Goal: Task Accomplishment & Management: Complete application form

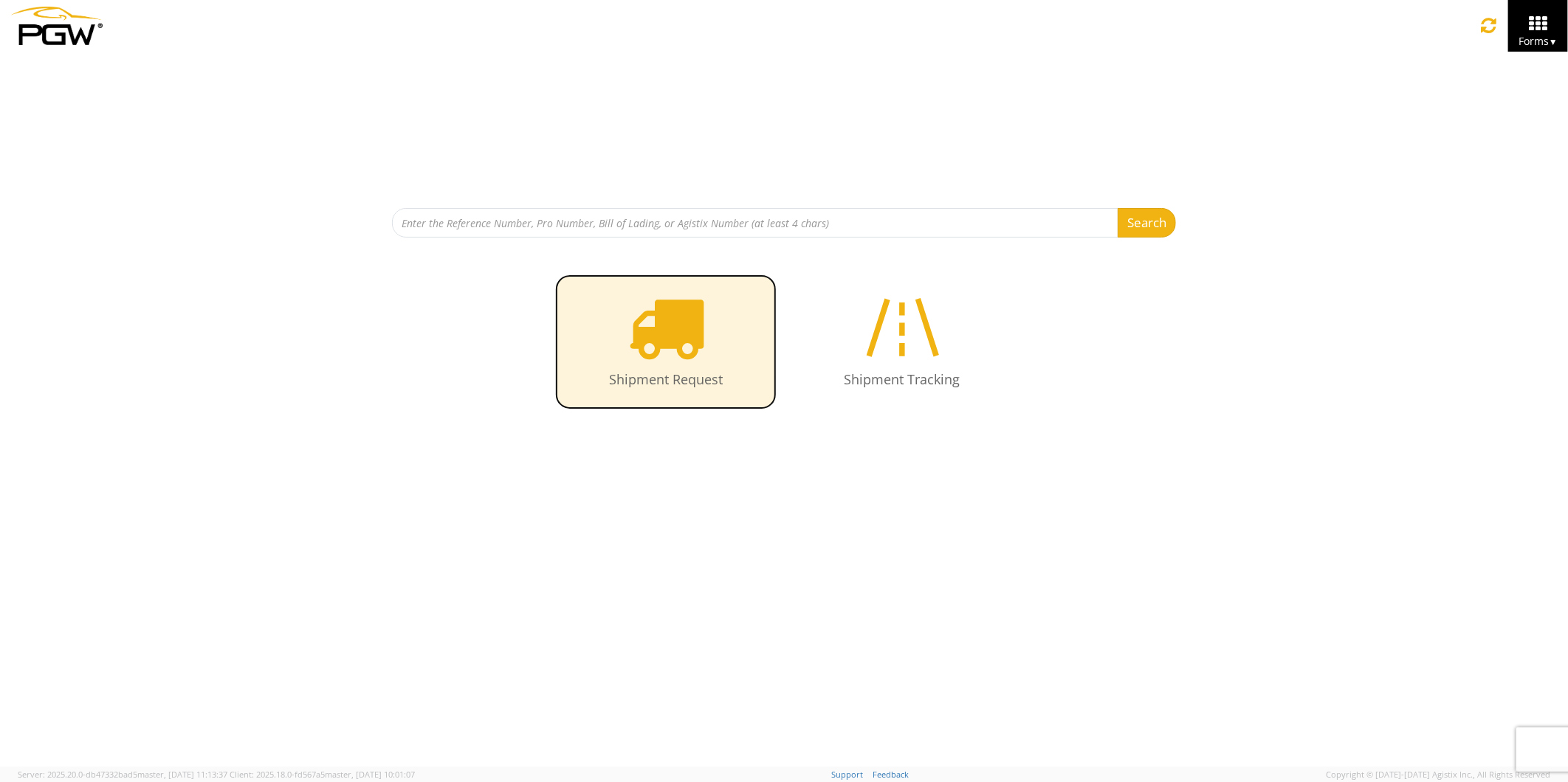
click at [662, 329] on icon at bounding box center [666, 327] width 76 height 76
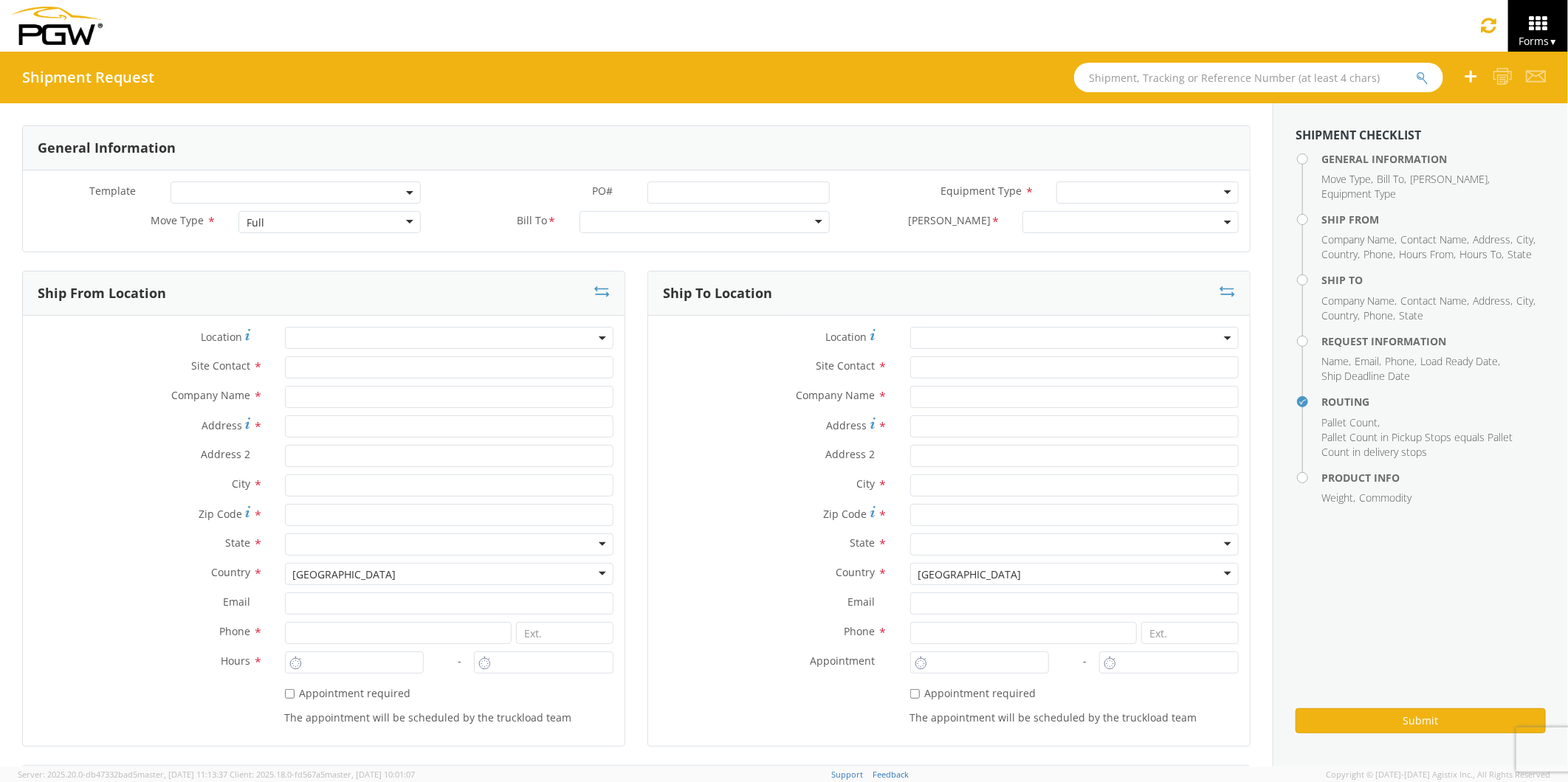
click at [401, 219] on div "Full" at bounding box center [330, 222] width 182 height 22
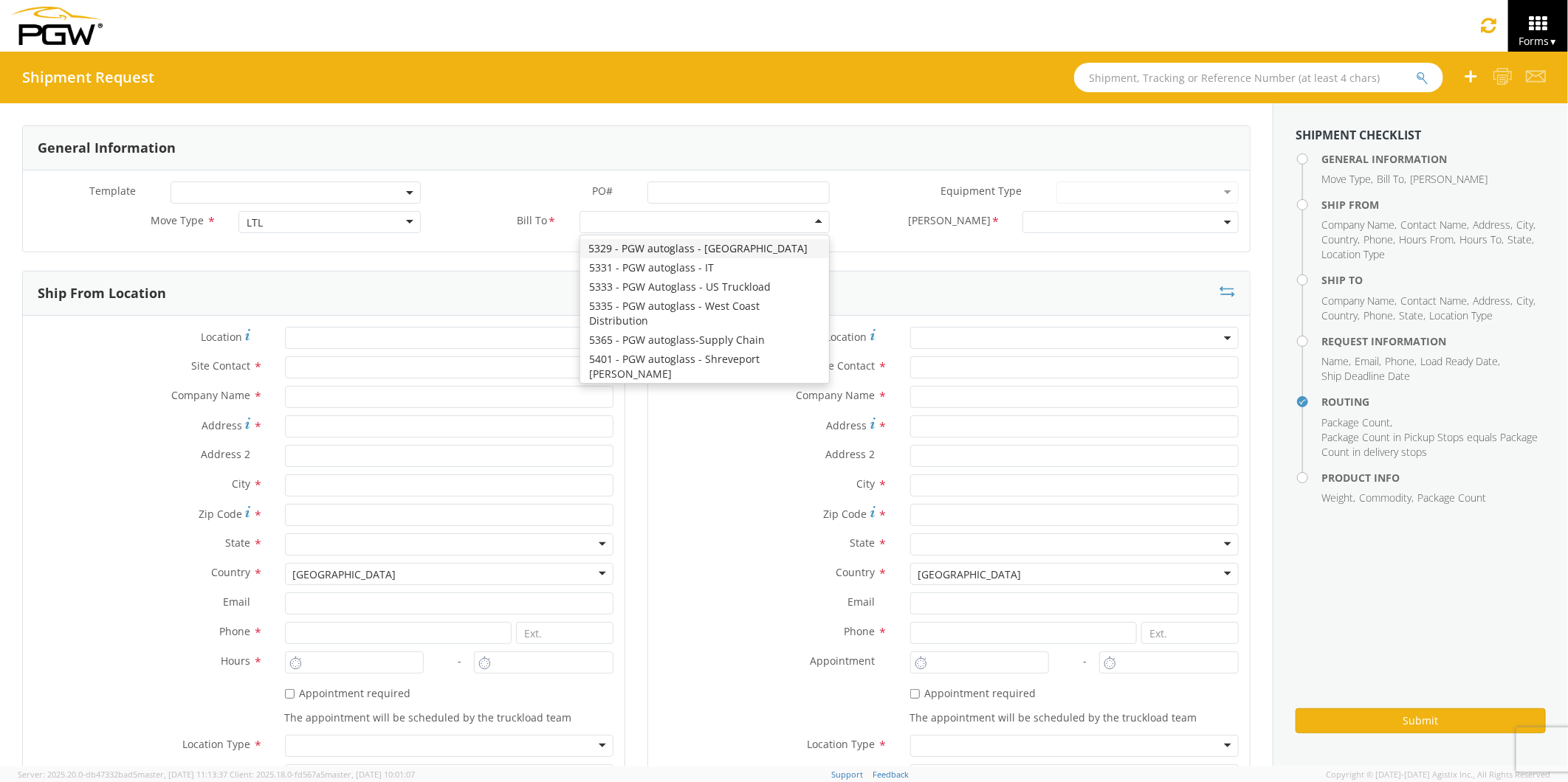
click at [812, 220] on div at bounding box center [704, 222] width 250 height 22
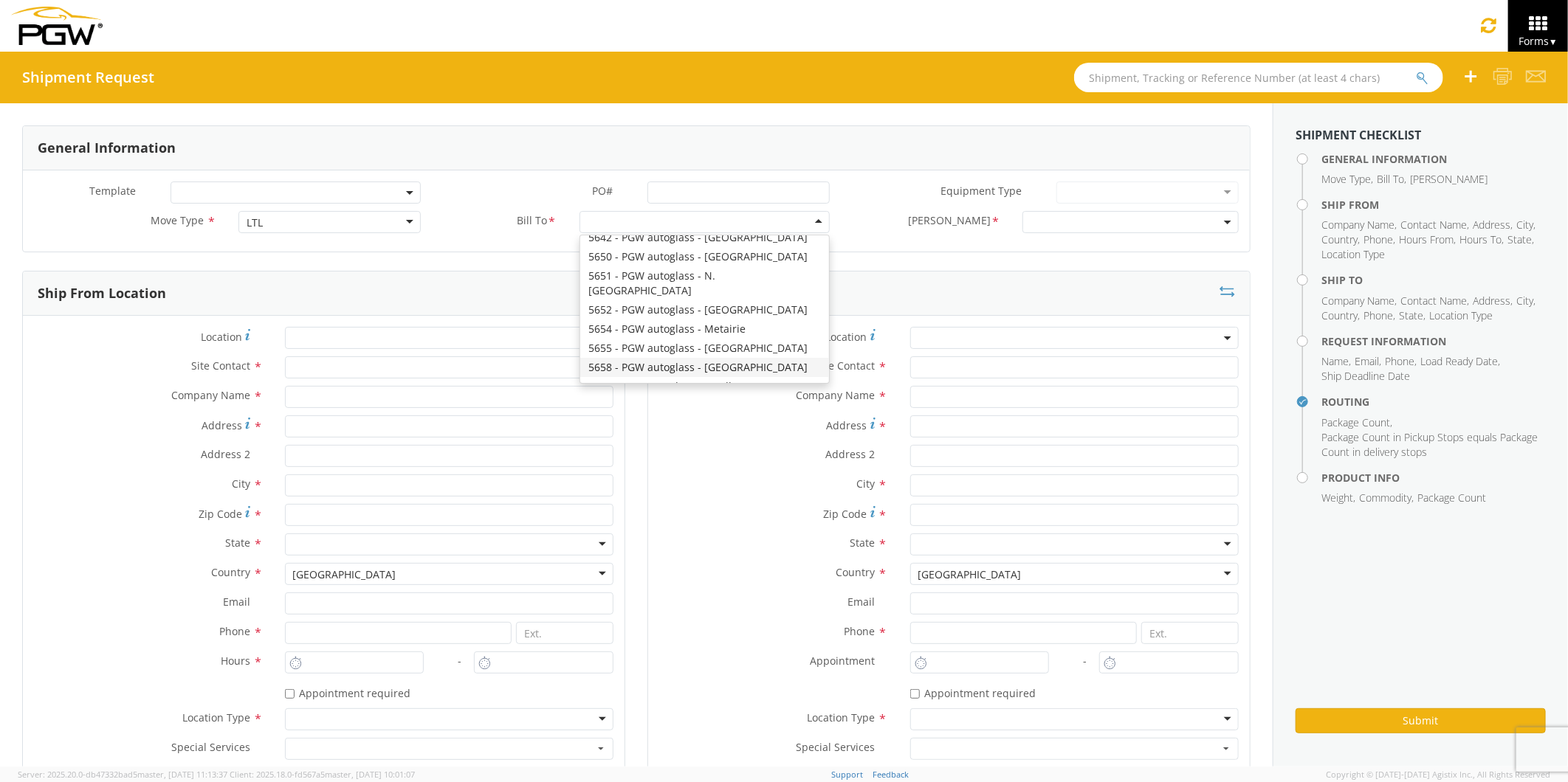
scroll to position [2295, 0]
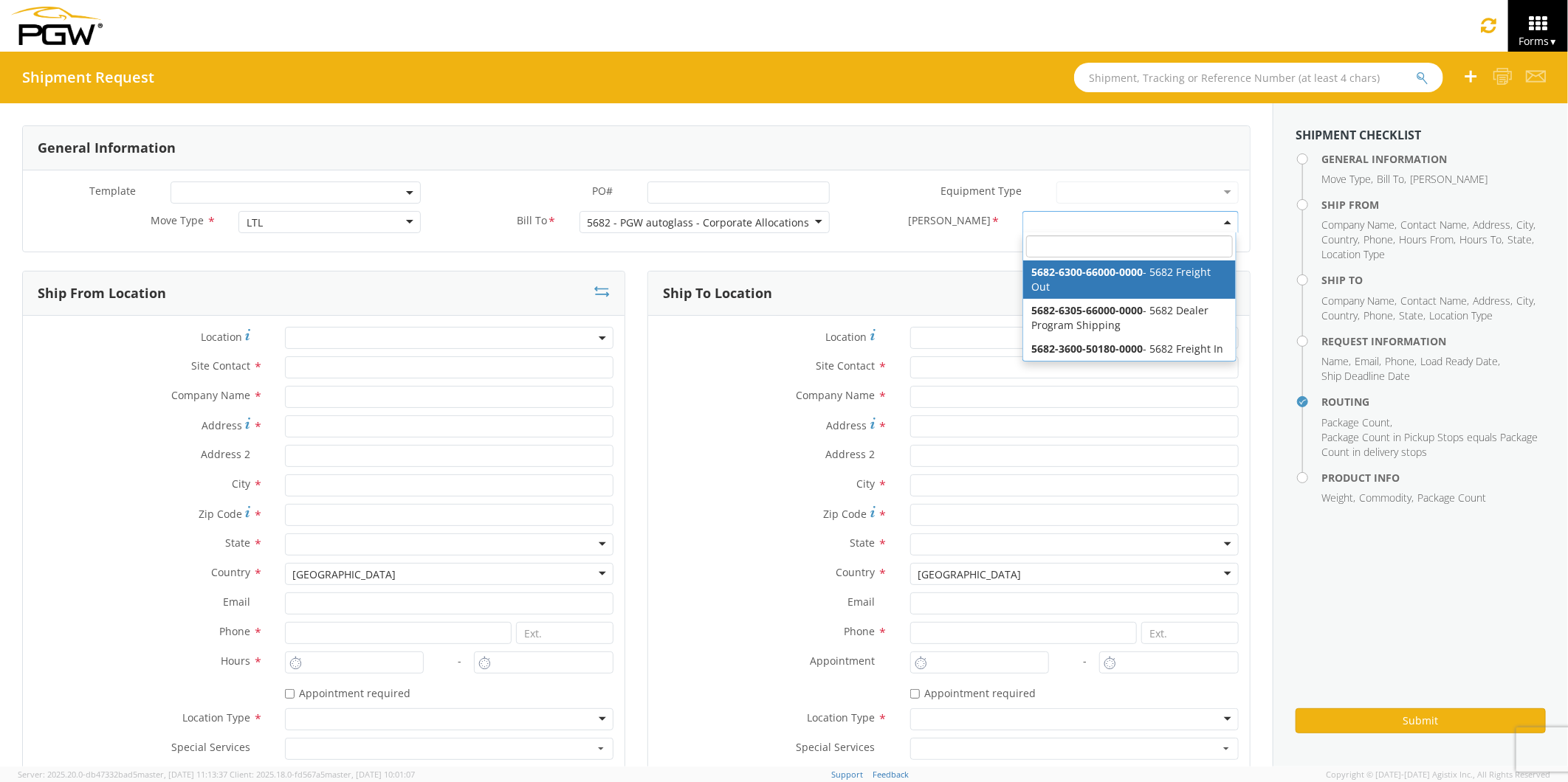
click at [1224, 223] on b at bounding box center [1227, 223] width 7 height 3
select select "5682-6300-66000-0000"
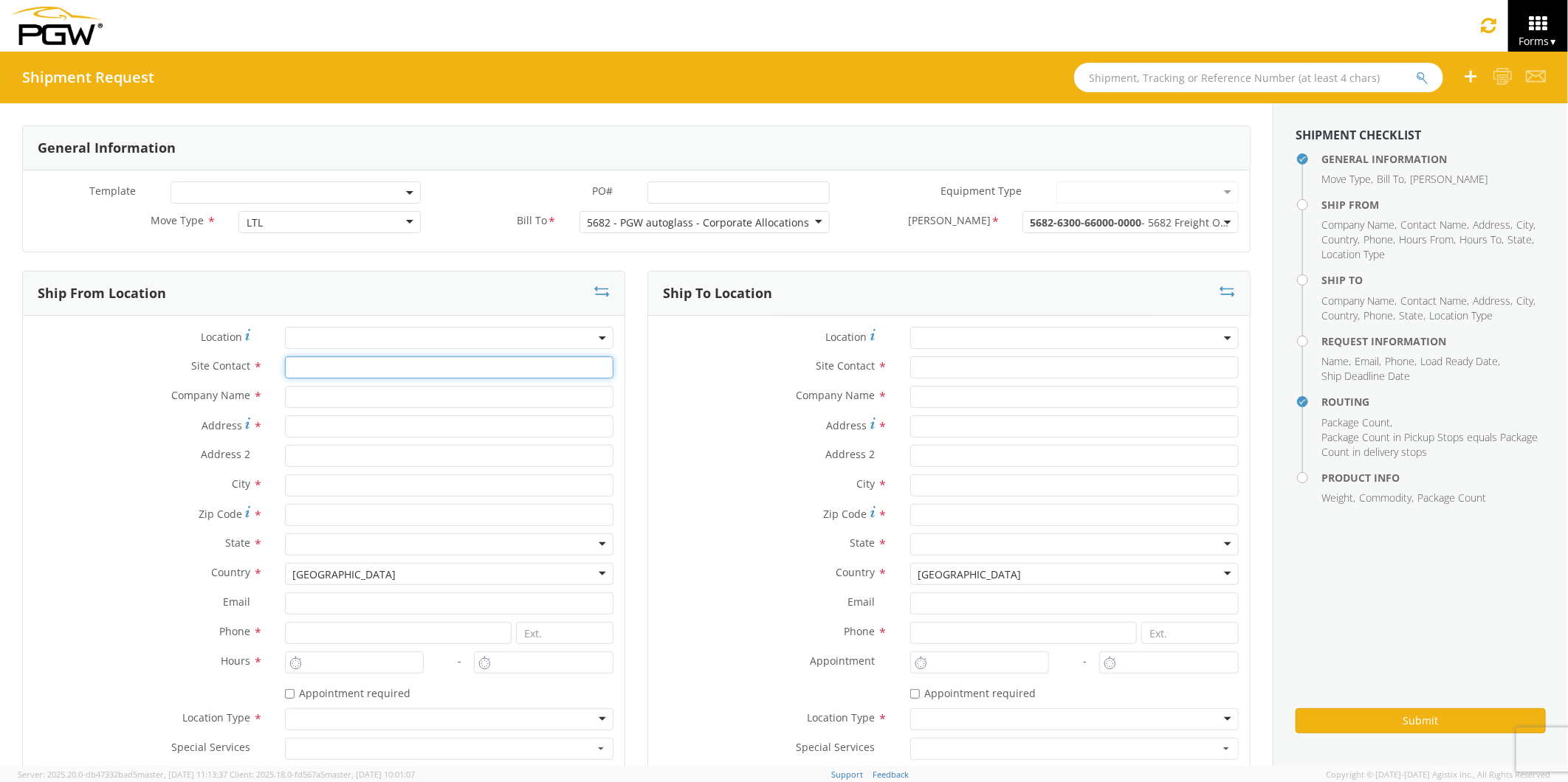
click at [310, 370] on input "text" at bounding box center [450, 367] width 329 height 22
type input "[PERSON_NAME]"
click at [303, 396] on input "text" at bounding box center [450, 397] width 329 height 22
type input "The Royal Group"
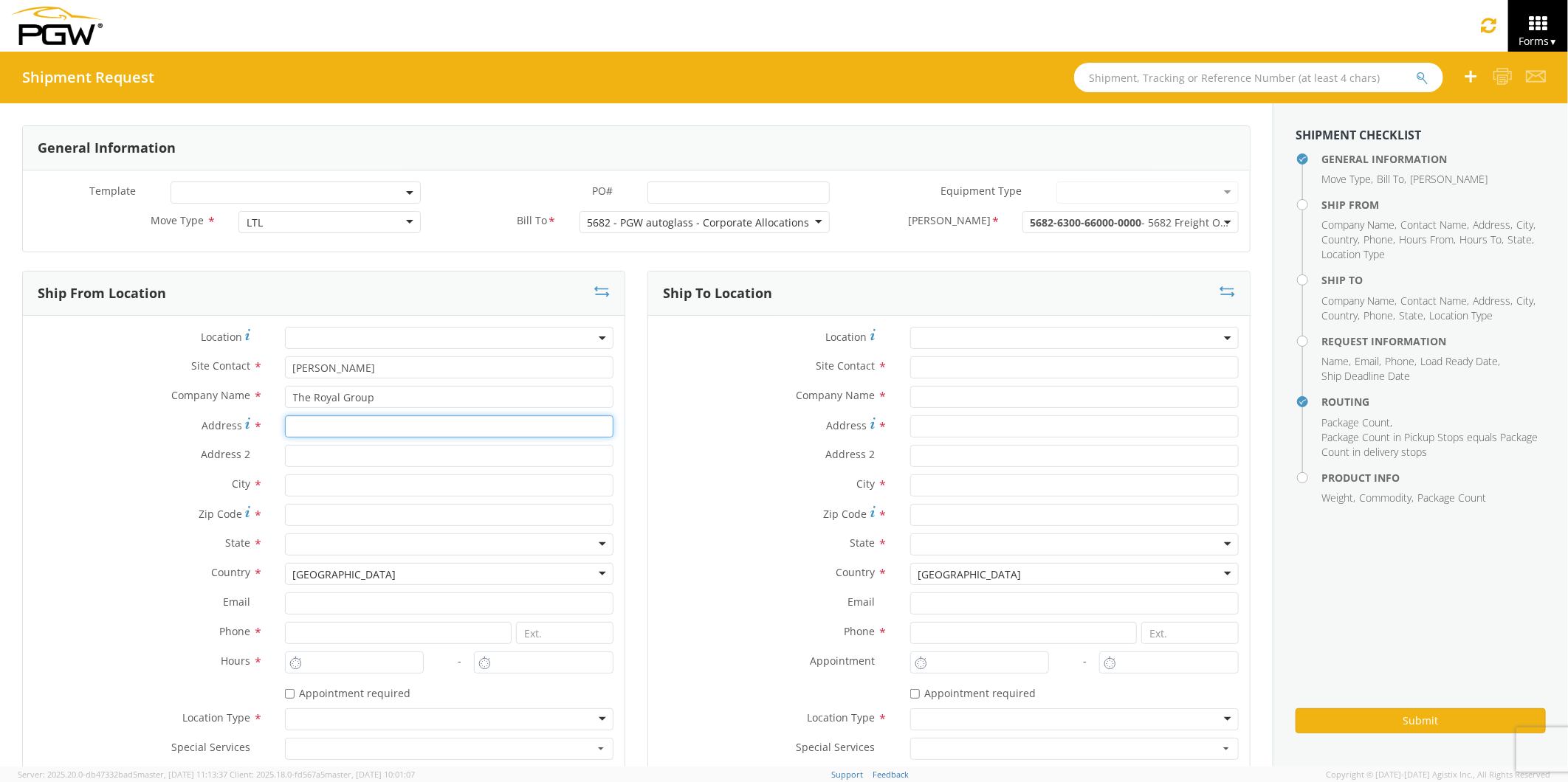
type input "[STREET_ADDRESS][PERSON_NAME]"
type input "Chillicothe"
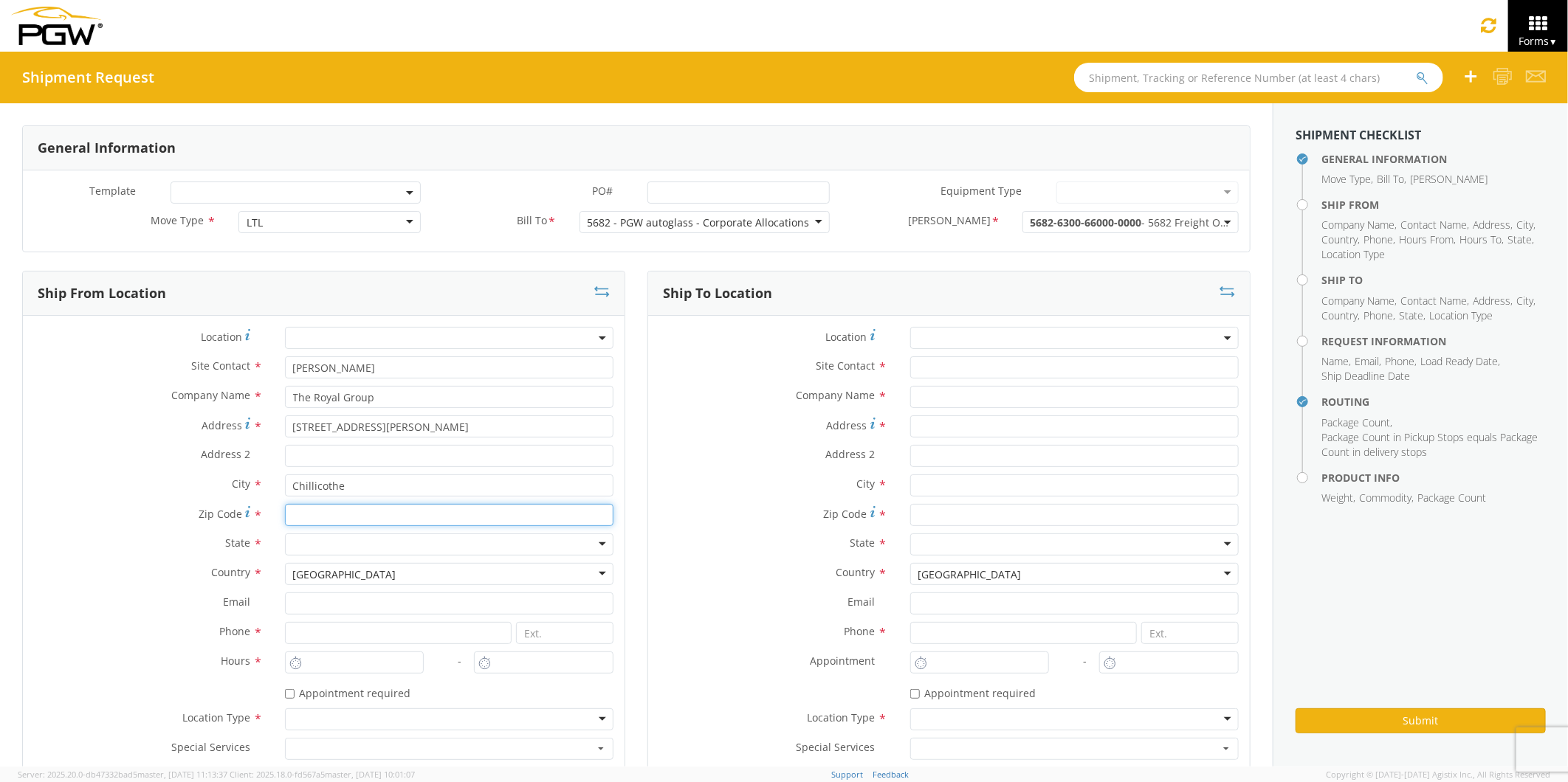
type input "45601"
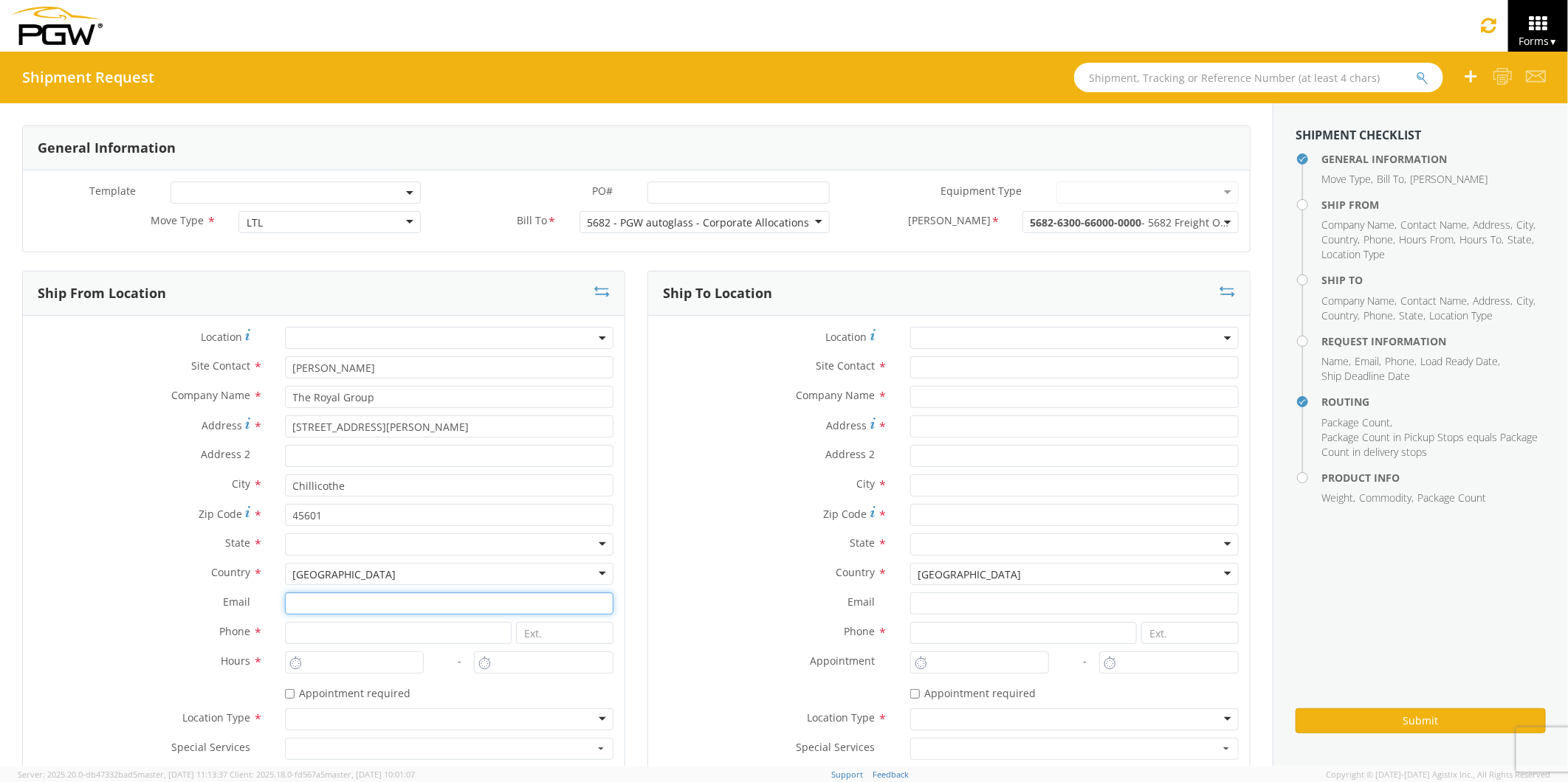
type input "[EMAIL_ADDRESS][PERSON_NAME][DOMAIN_NAME]"
type input "7407738204"
type input "PGW Auto Glass"
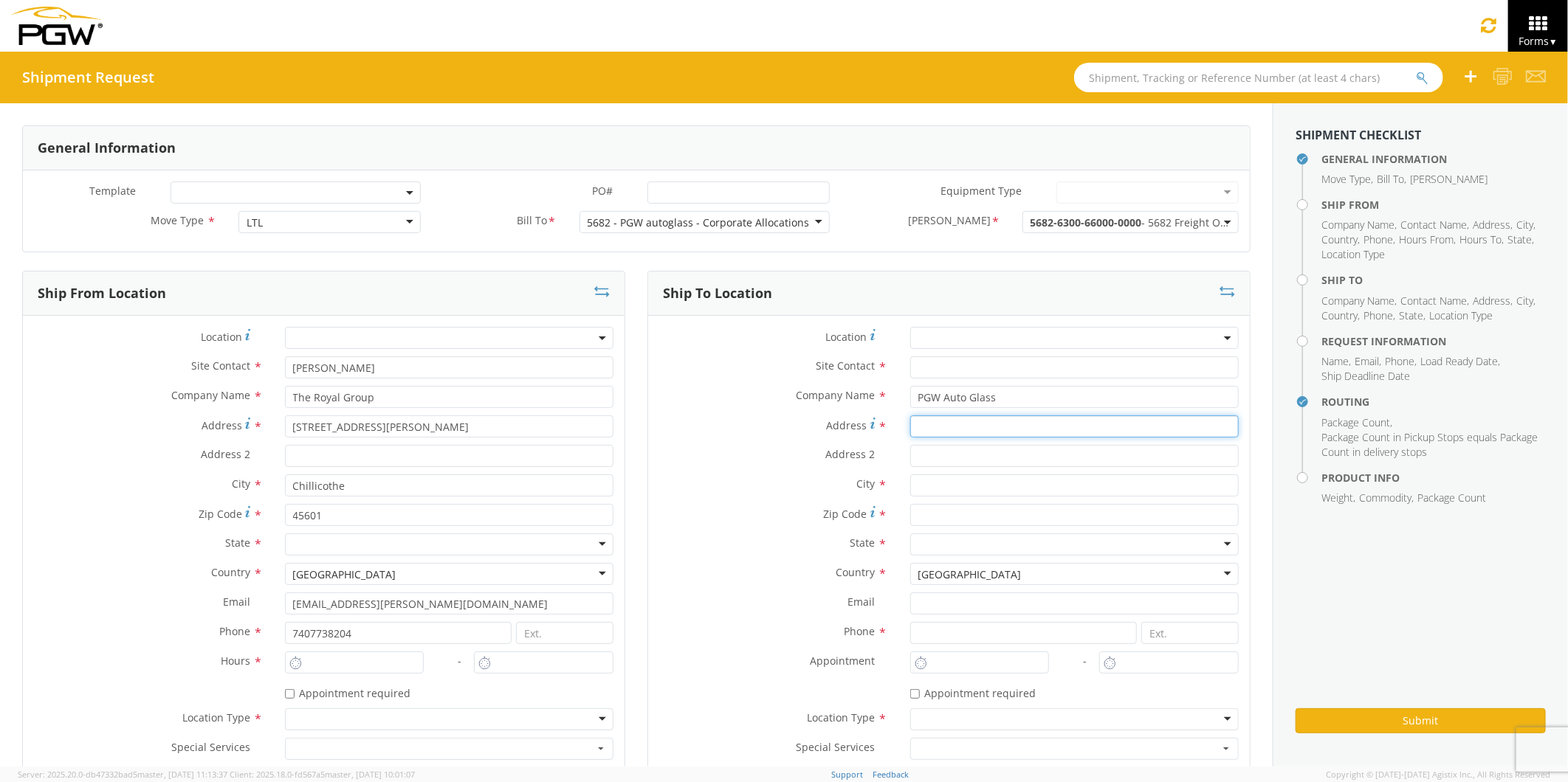
type input "[STREET_ADDRESS]"
type input "[US_STATE][GEOGRAPHIC_DATA]"
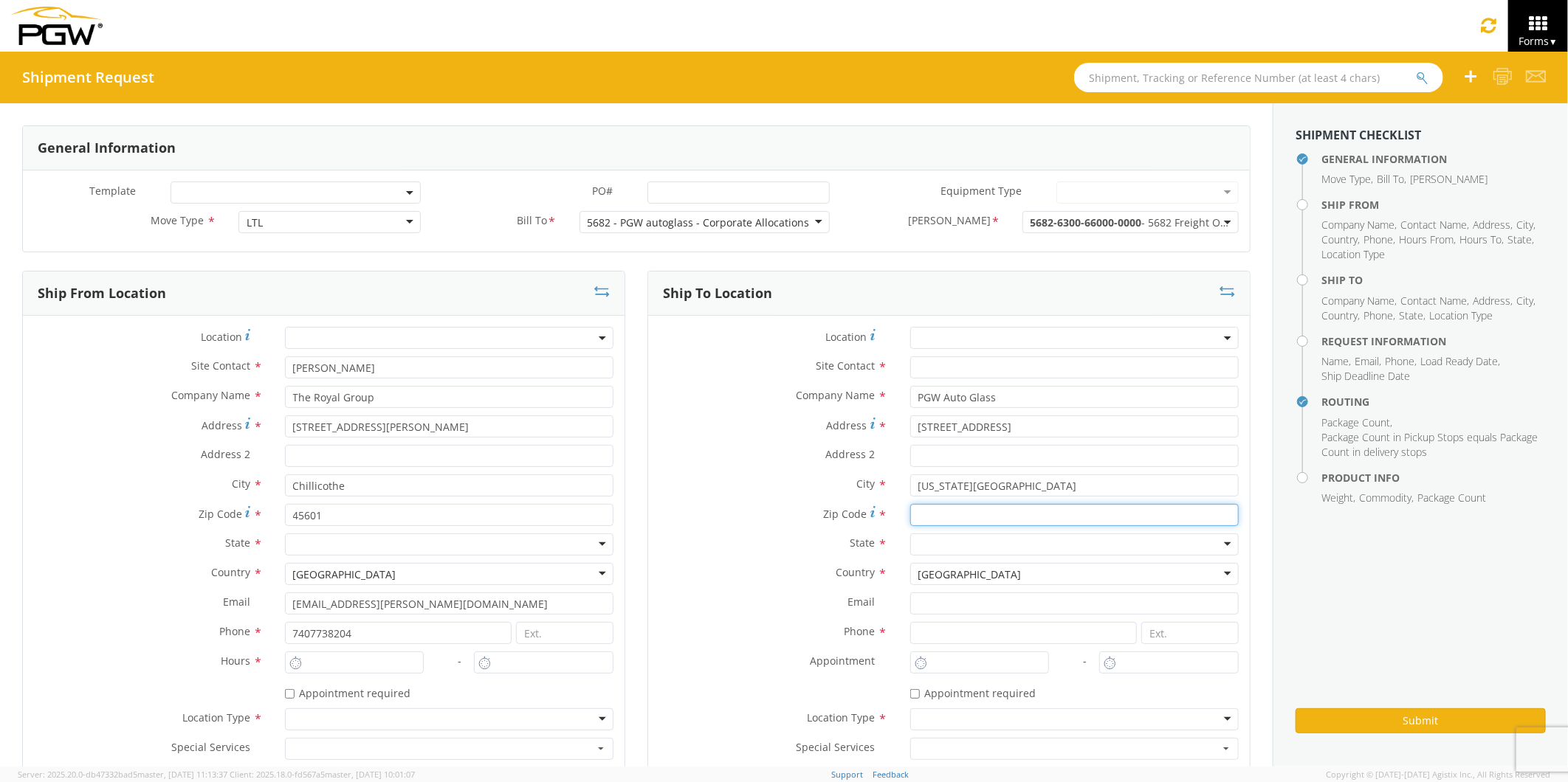
type input "63043"
type input "5555555555"
type input "[PERSON_NAME]"
type input "[EMAIL_ADDRESS][PERSON_NAME][DOMAIN_NAME]"
type input "7407738204"
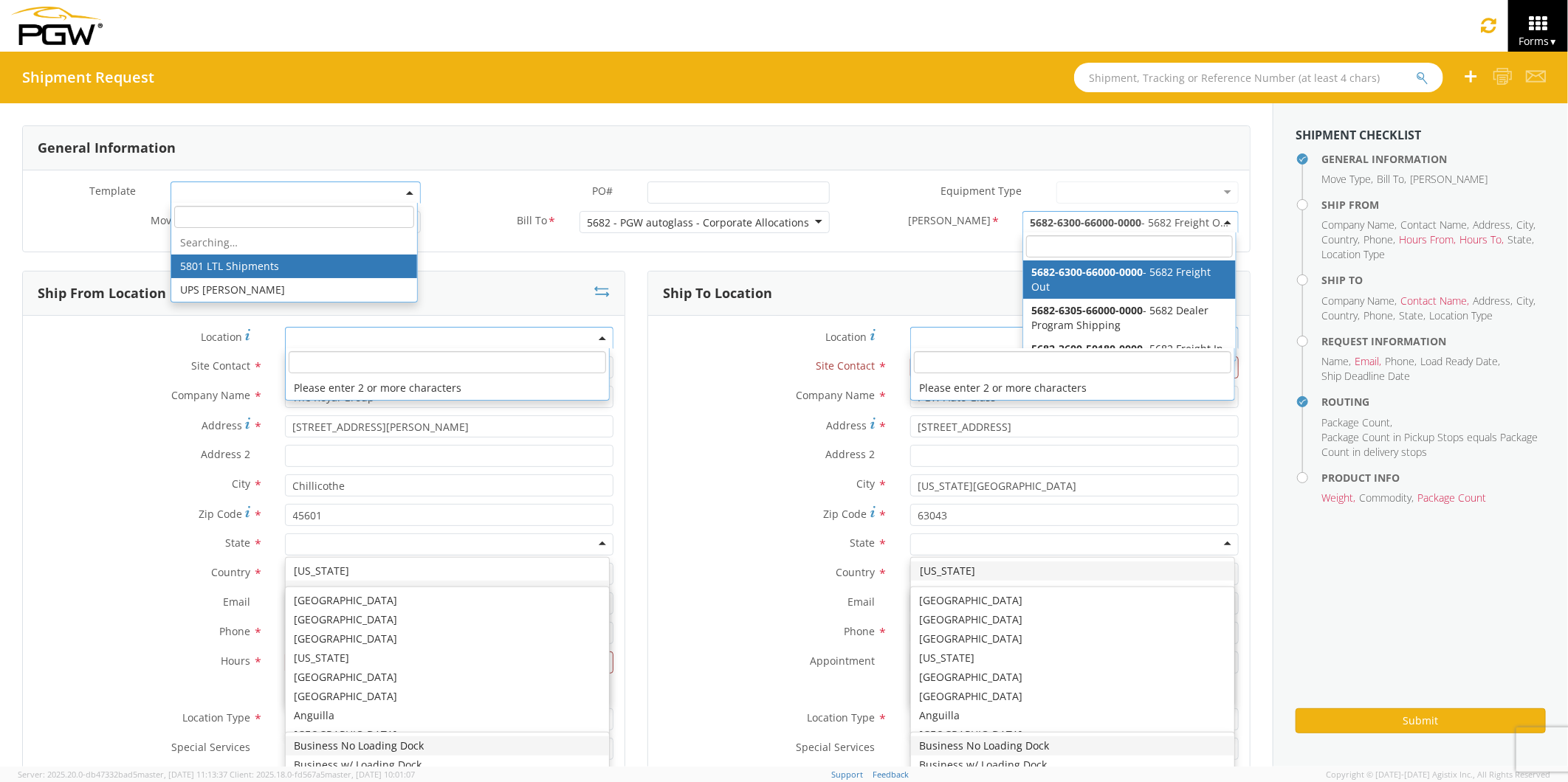
scroll to position [0, 0]
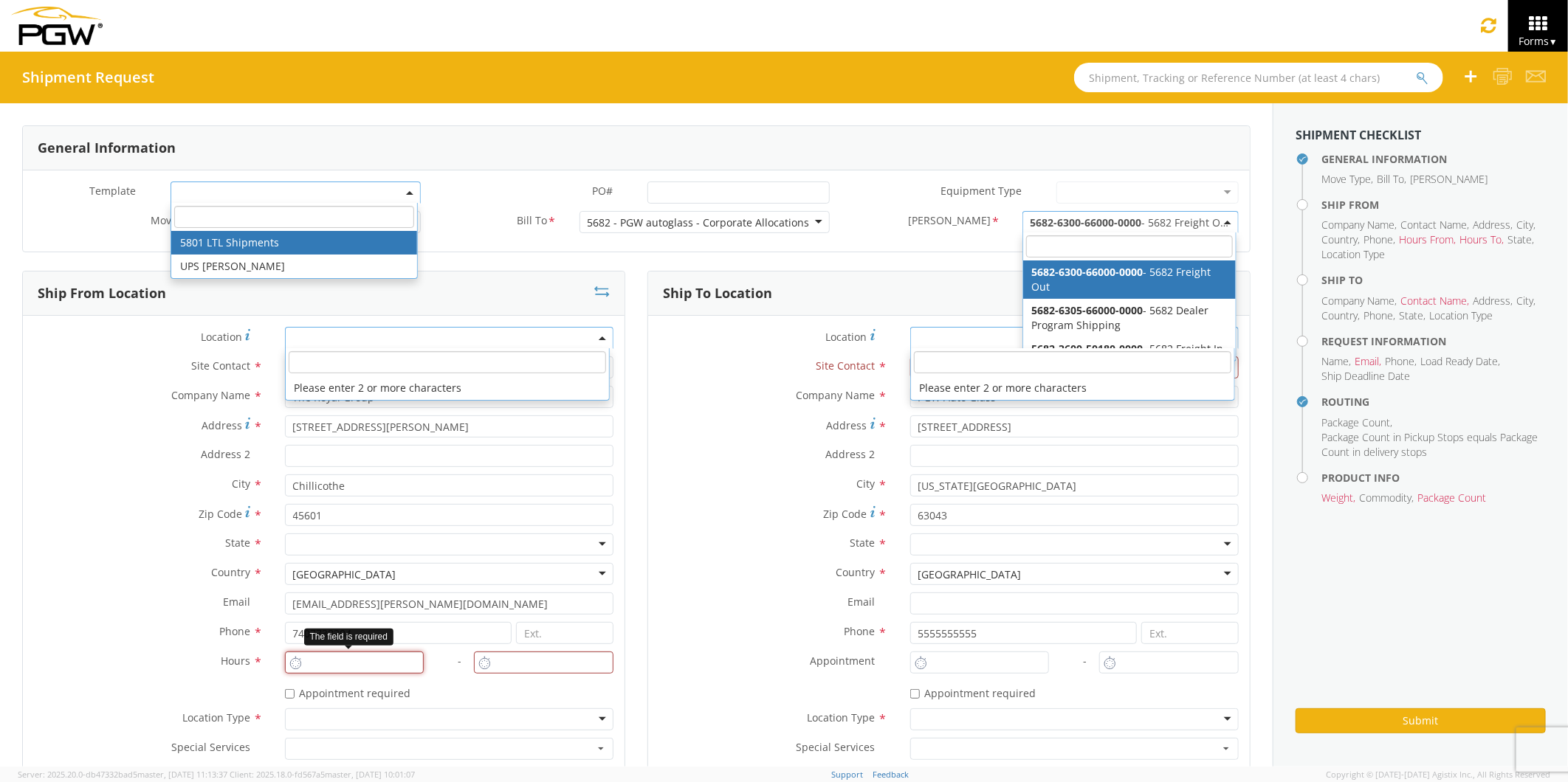
type input "6:00 AM"
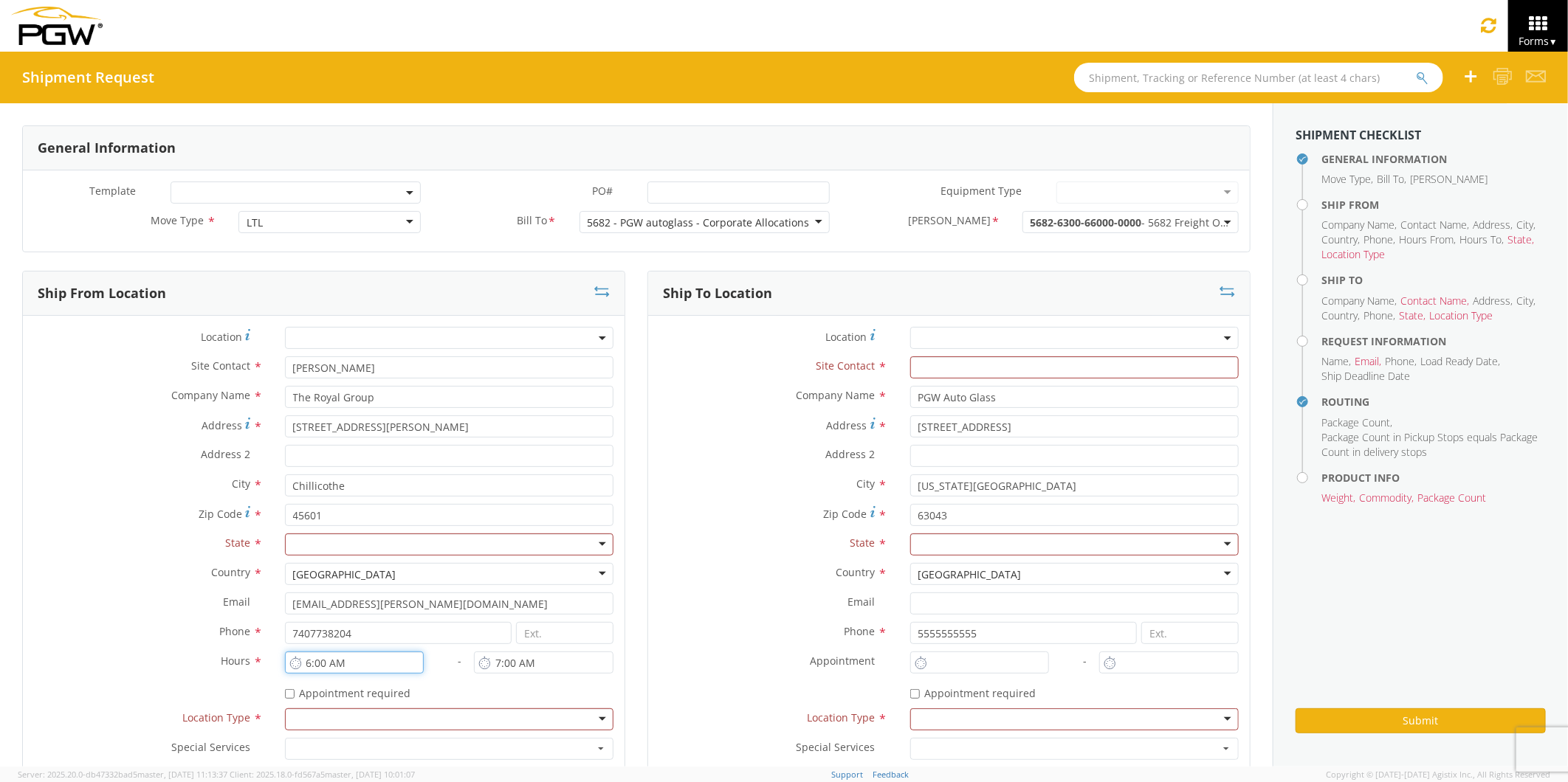
click at [322, 662] on input "6:00 AM" at bounding box center [355, 662] width 140 height 22
drag, startPoint x: 535, startPoint y: 662, endPoint x: 505, endPoint y: 664, distance: 30.1
click at [505, 662] on input "7:00 AM" at bounding box center [544, 662] width 140 height 22
click at [539, 656] on input "7:00 AM" at bounding box center [544, 662] width 140 height 22
type input "7"
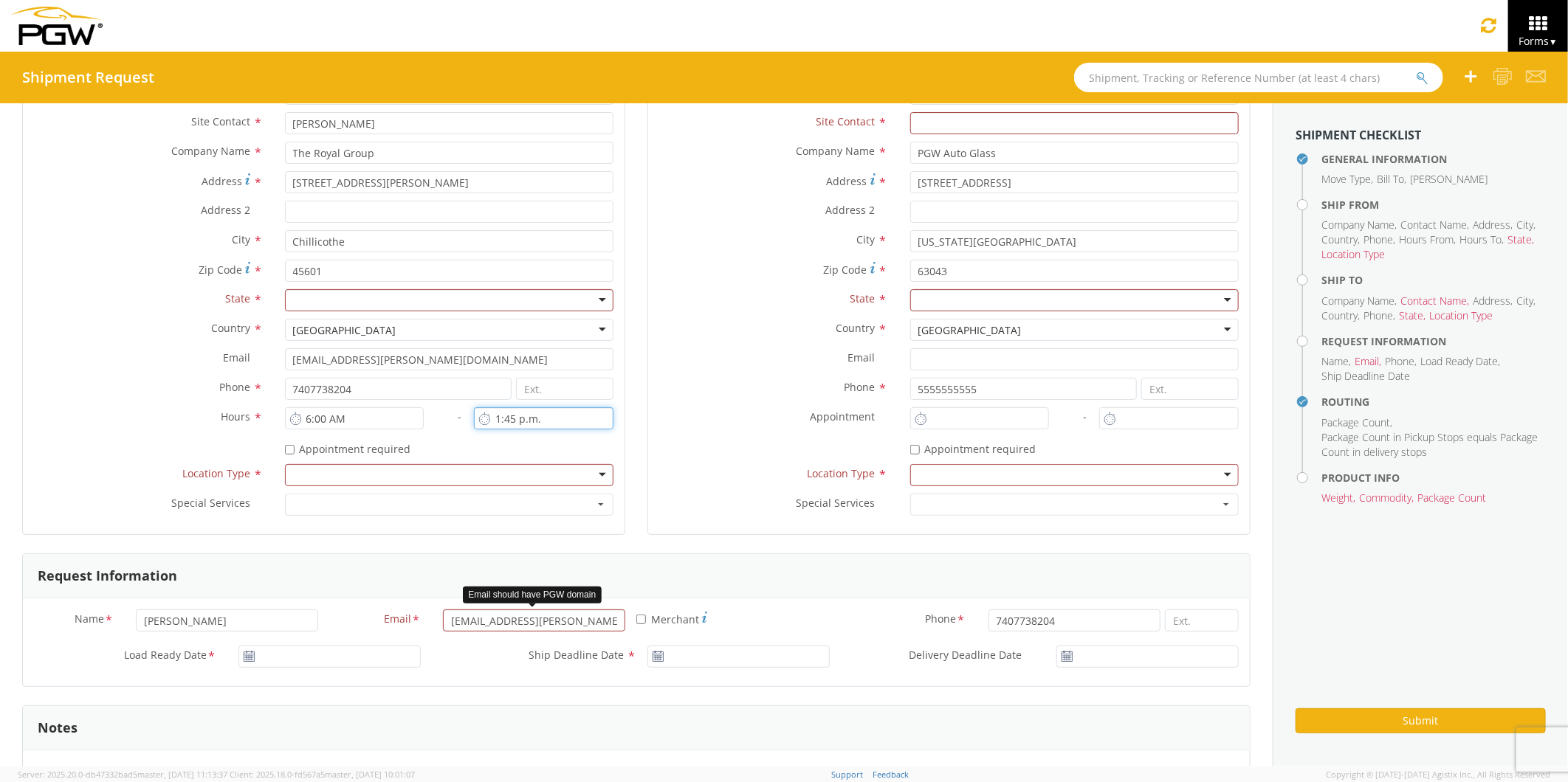
scroll to position [246, 0]
type input "1:45 PM"
click at [594, 469] on div at bounding box center [450, 473] width 329 height 22
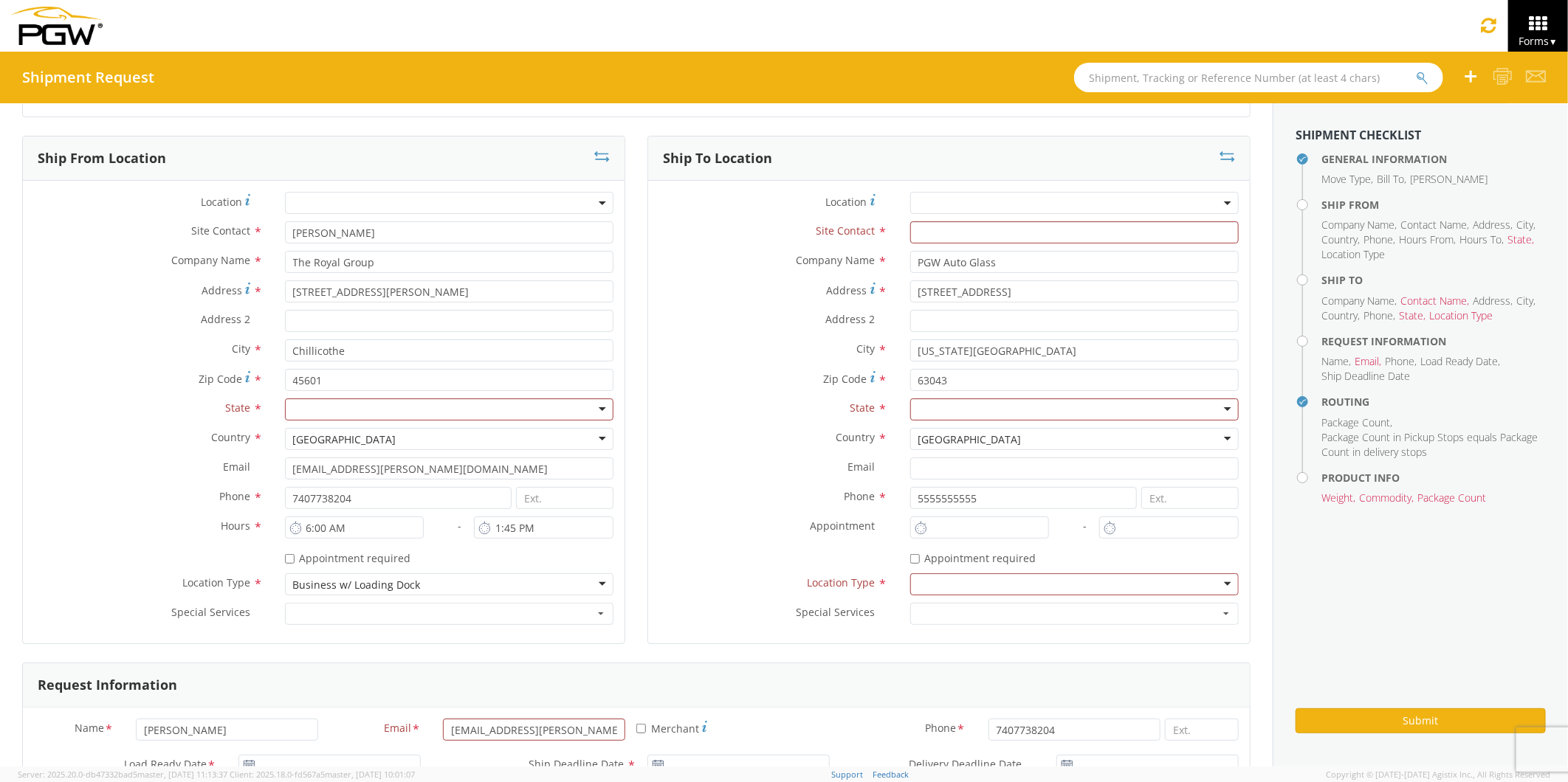
scroll to position [0, 0]
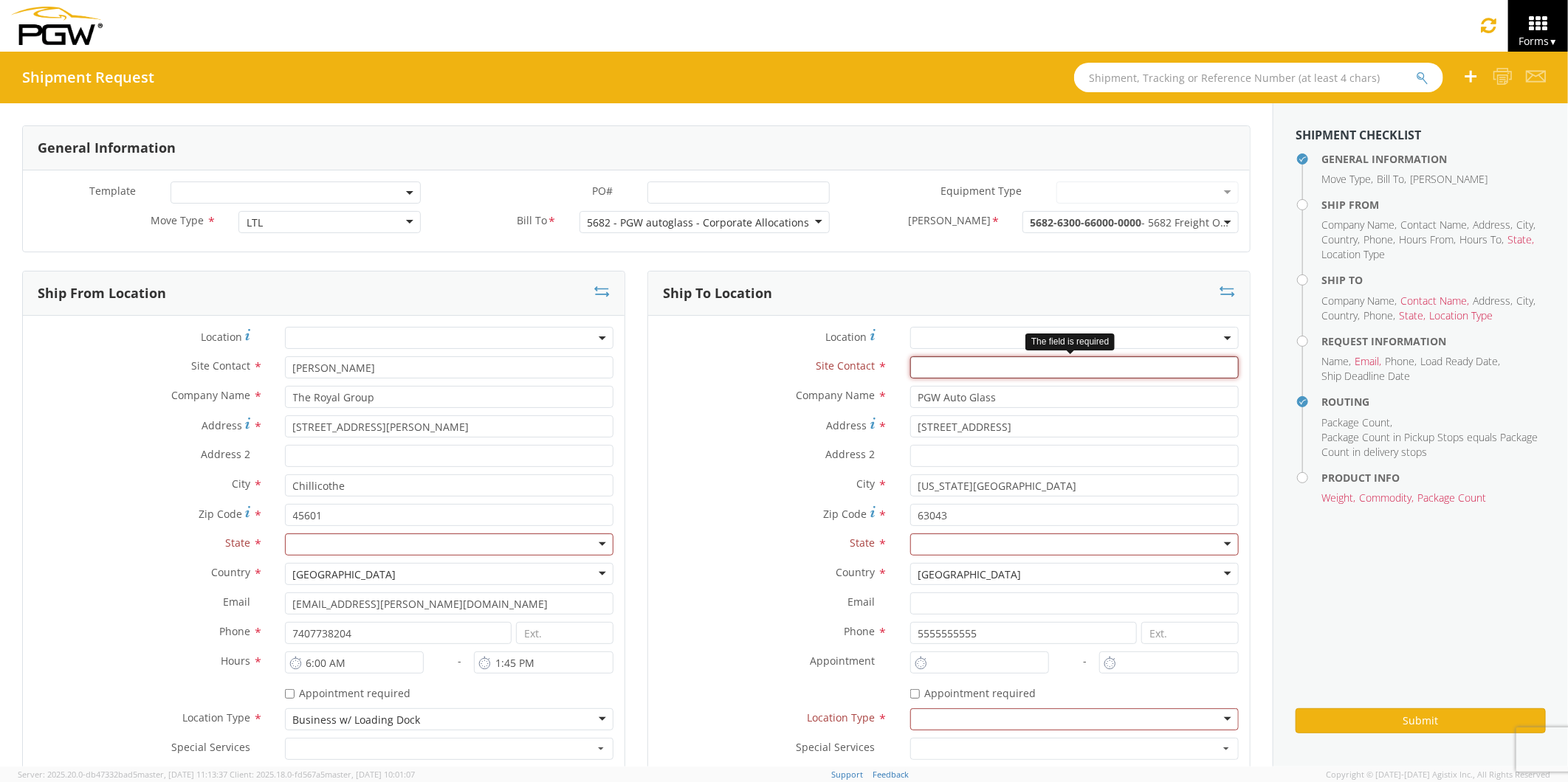
click at [920, 361] on input "text" at bounding box center [1074, 367] width 329 height 22
type input "[PERSON_NAME]"
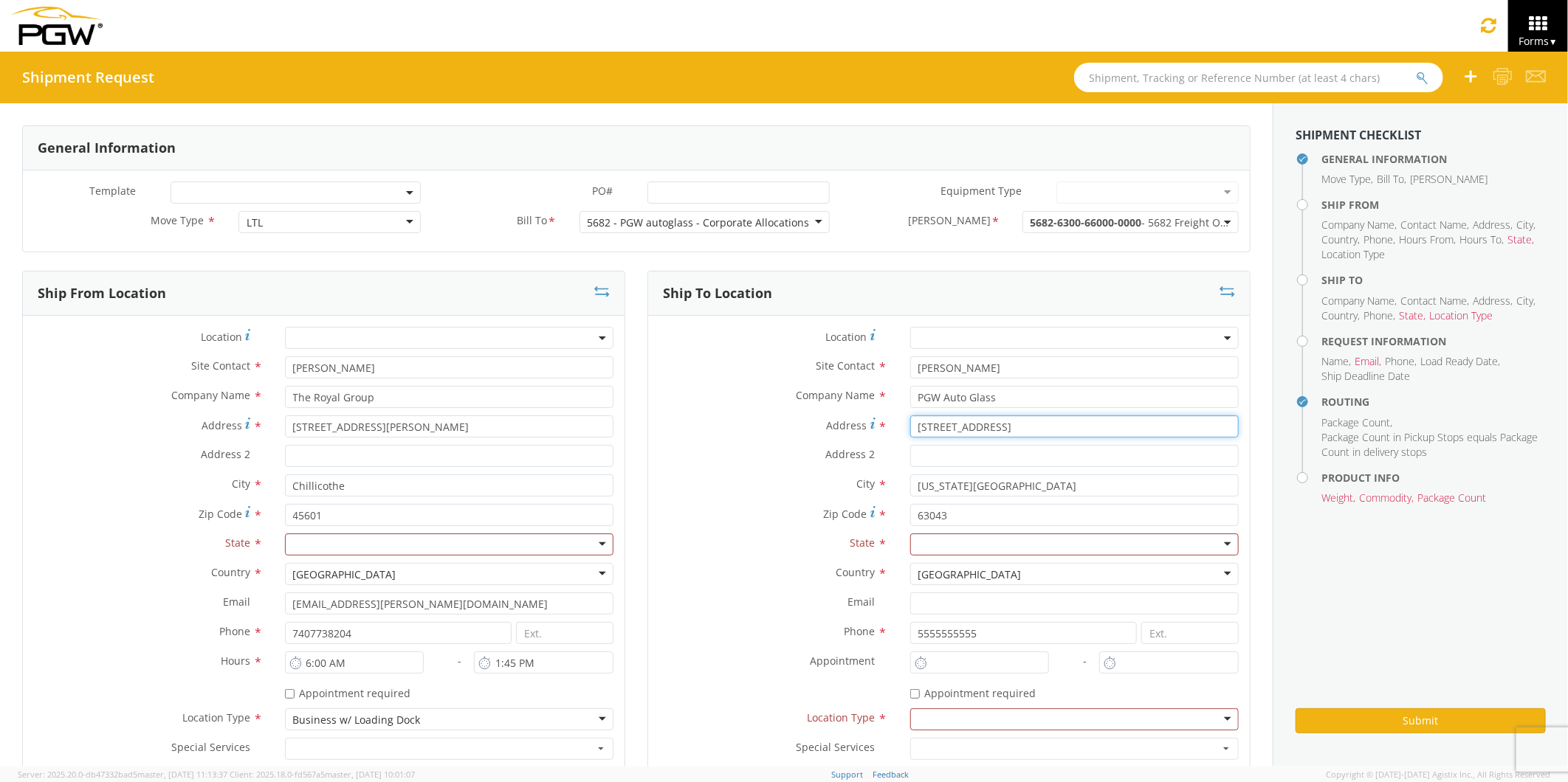
drag, startPoint x: 1078, startPoint y: 426, endPoint x: 1001, endPoint y: 435, distance: 77.5
click at [1001, 435] on input "[STREET_ADDRESS]" at bounding box center [1074, 426] width 329 height 22
click at [1083, 424] on input "[STREET_ADDRESS]" at bounding box center [1074, 426] width 329 height 22
type input "3"
type input "[STREET_ADDRESS]"
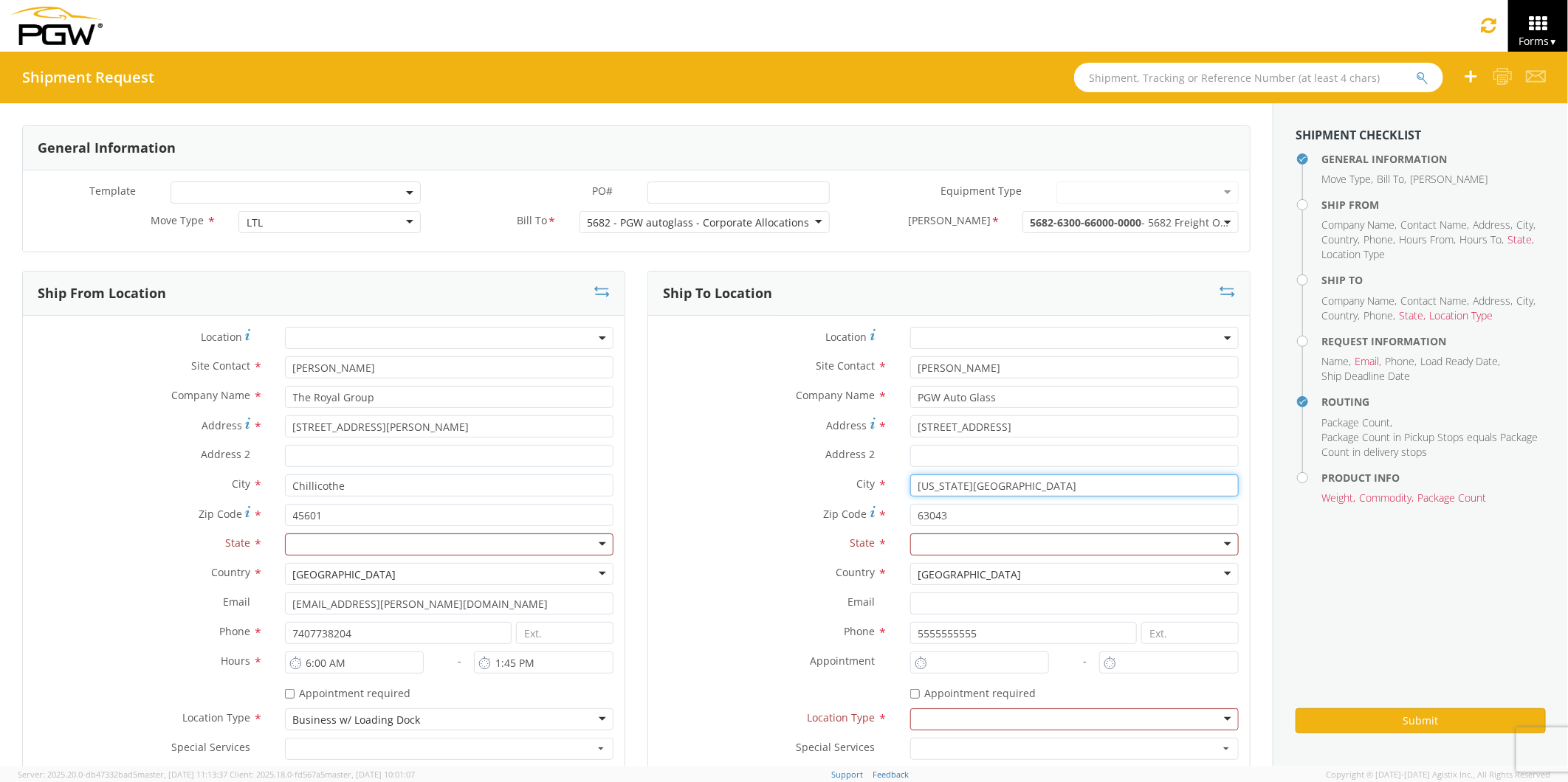
drag, startPoint x: 1000, startPoint y: 487, endPoint x: 891, endPoint y: 496, distance: 109.4
click at [891, 496] on div "City * [US_STATE][GEOGRAPHIC_DATA] [US_STATE][GEOGRAPHIC_DATA] AUTO GLASS DISTR…" at bounding box center [949, 489] width 602 height 30
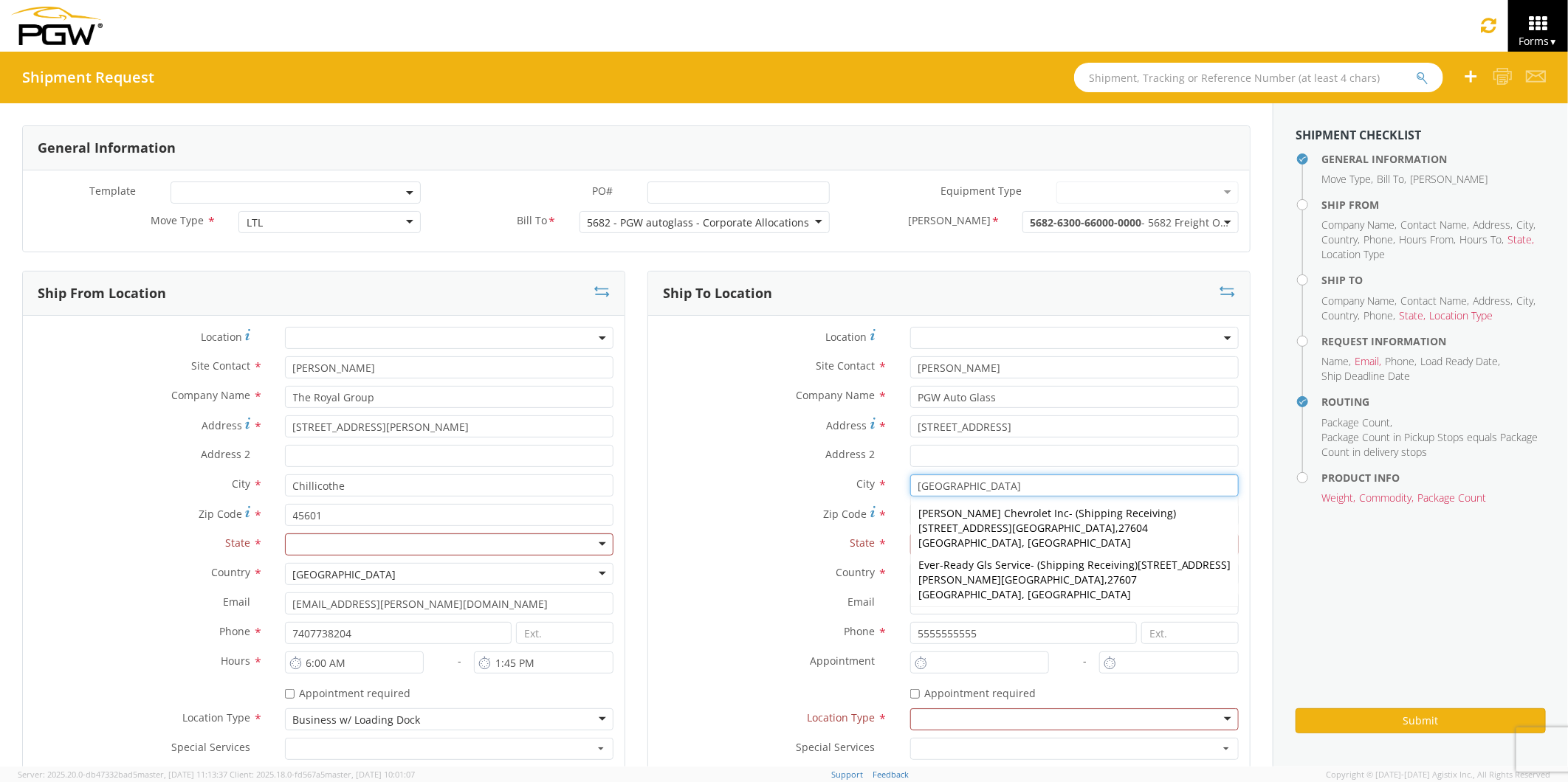
type input "[GEOGRAPHIC_DATA]"
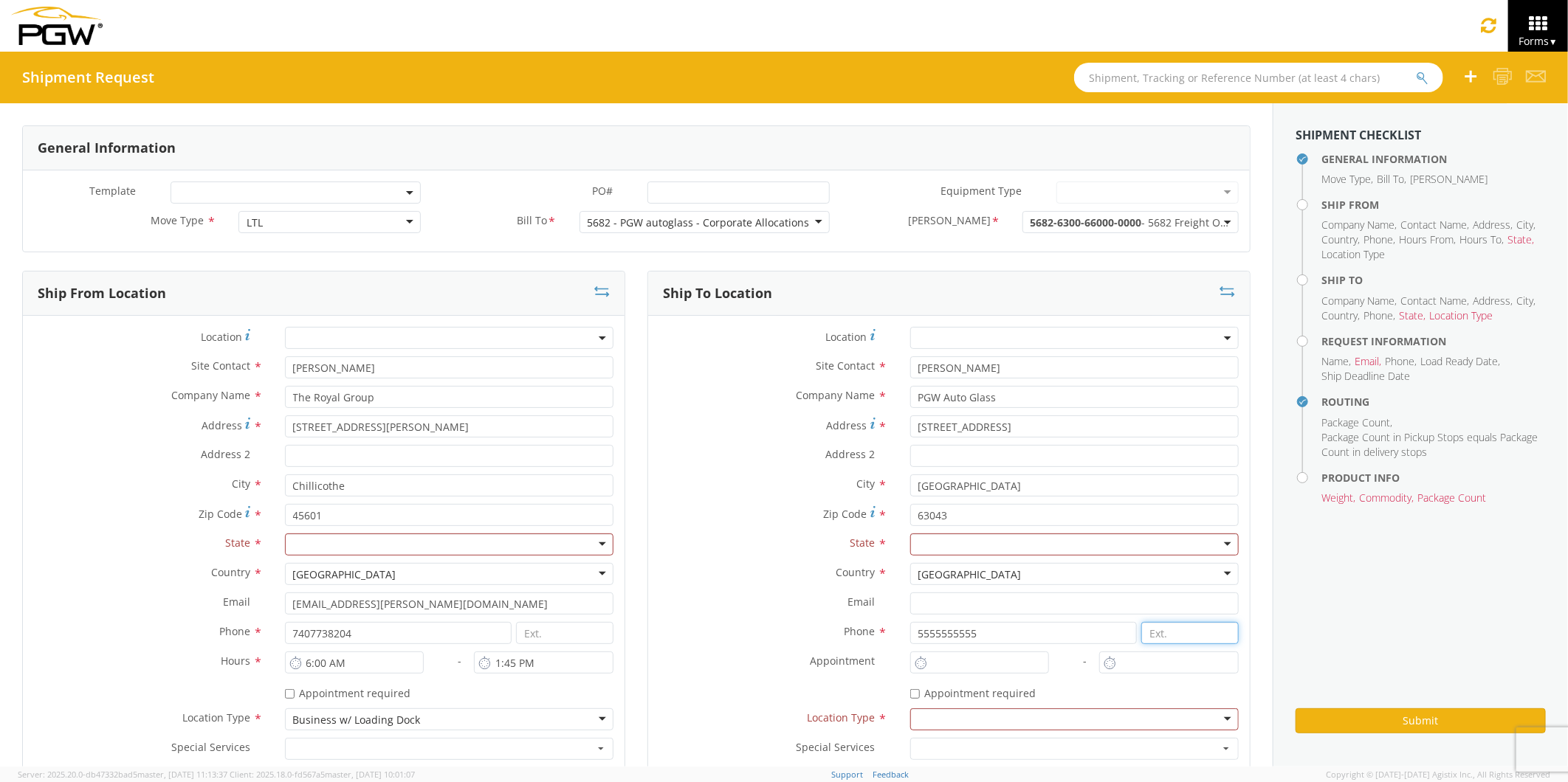
click at [1196, 640] on input at bounding box center [1189, 632] width 98 height 22
drag, startPoint x: 942, startPoint y: 513, endPoint x: 887, endPoint y: 512, distance: 55.0
click at [887, 512] on div "Zip Code * 63043" at bounding box center [949, 514] width 602 height 22
type input "27607"
click at [962, 541] on div at bounding box center [1074, 544] width 329 height 22
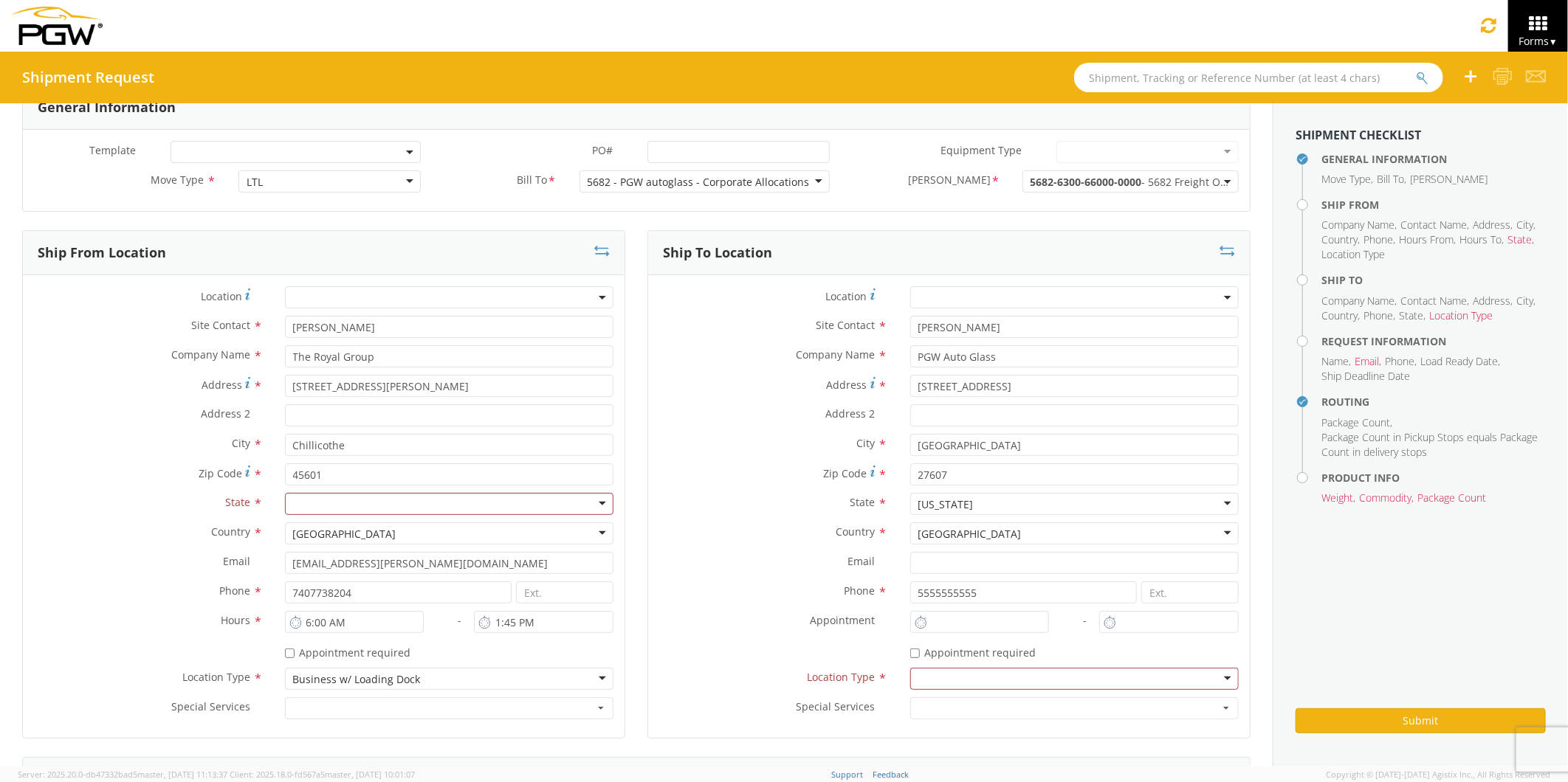
scroll to position [82, 0]
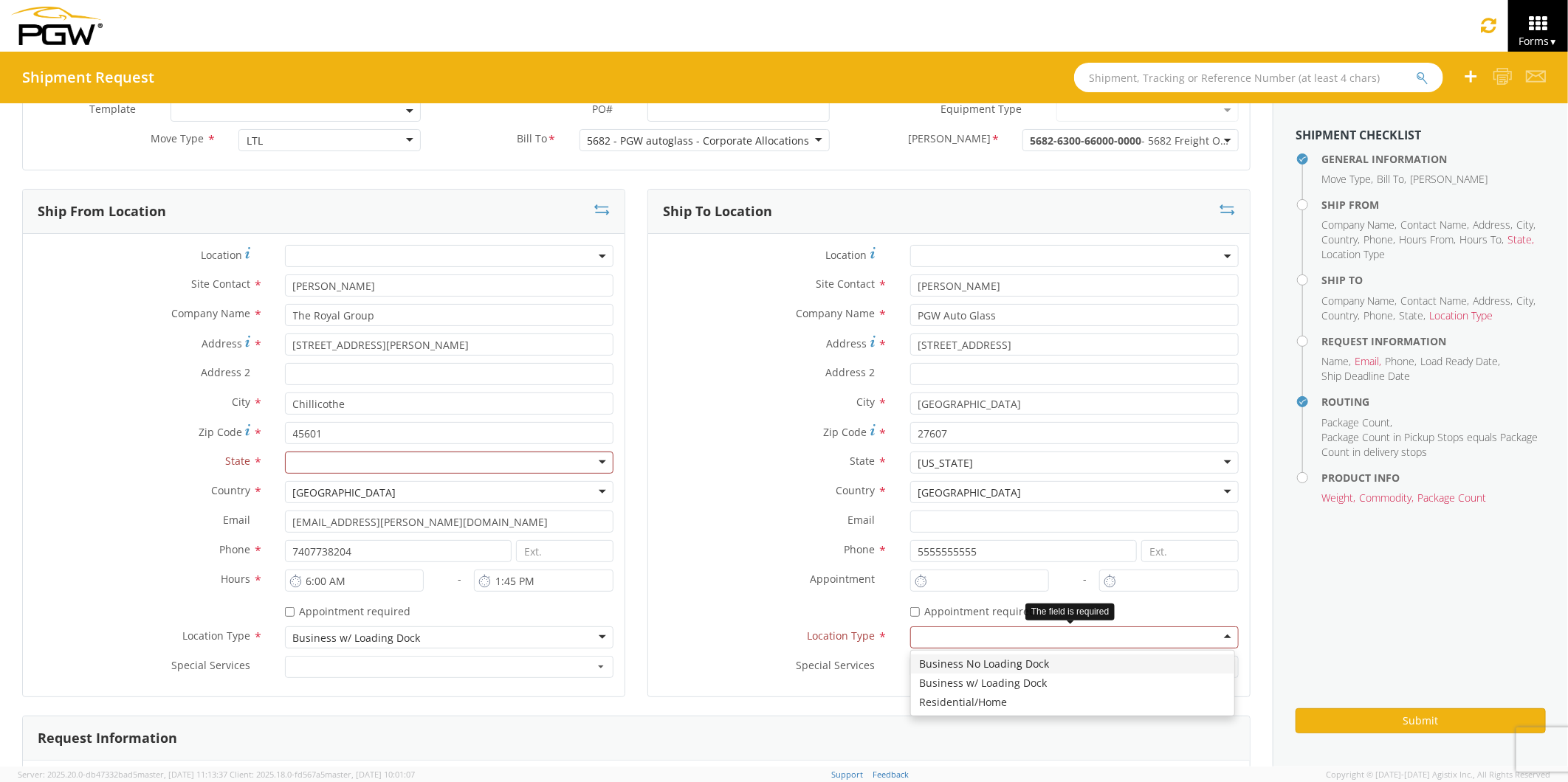
click at [1215, 636] on div at bounding box center [1074, 637] width 329 height 22
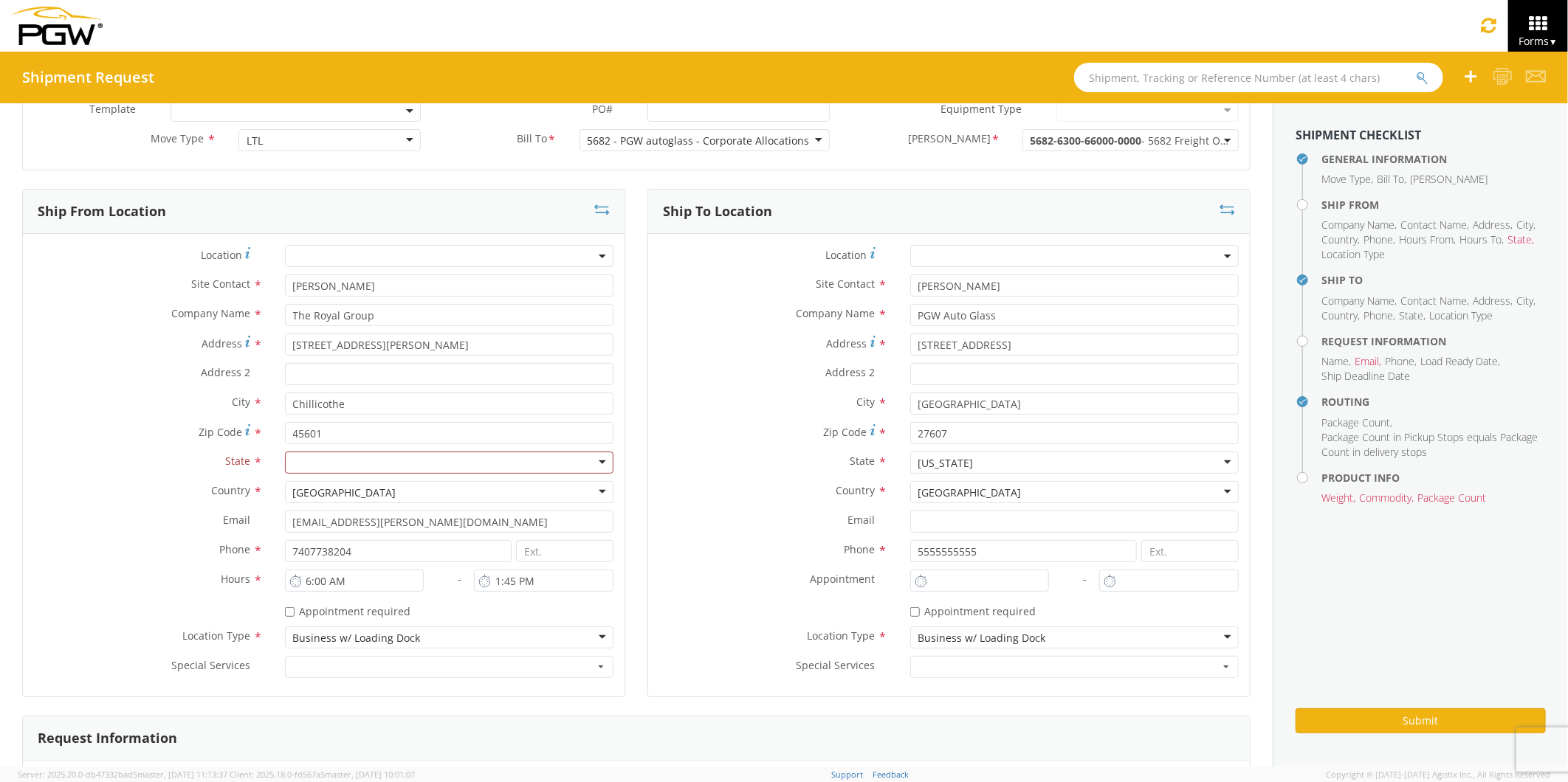
click at [594, 461] on div at bounding box center [450, 462] width 329 height 22
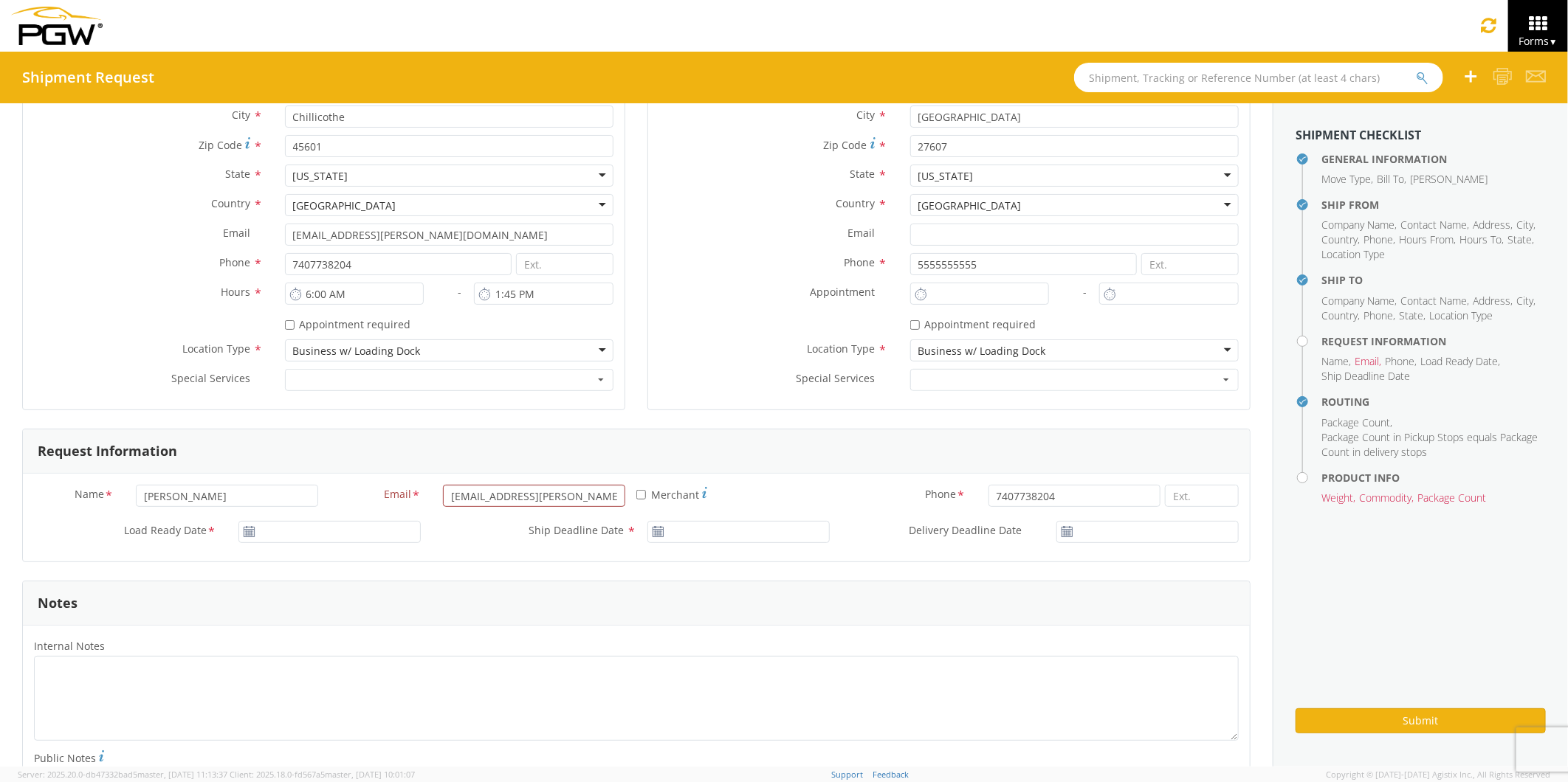
scroll to position [491, 0]
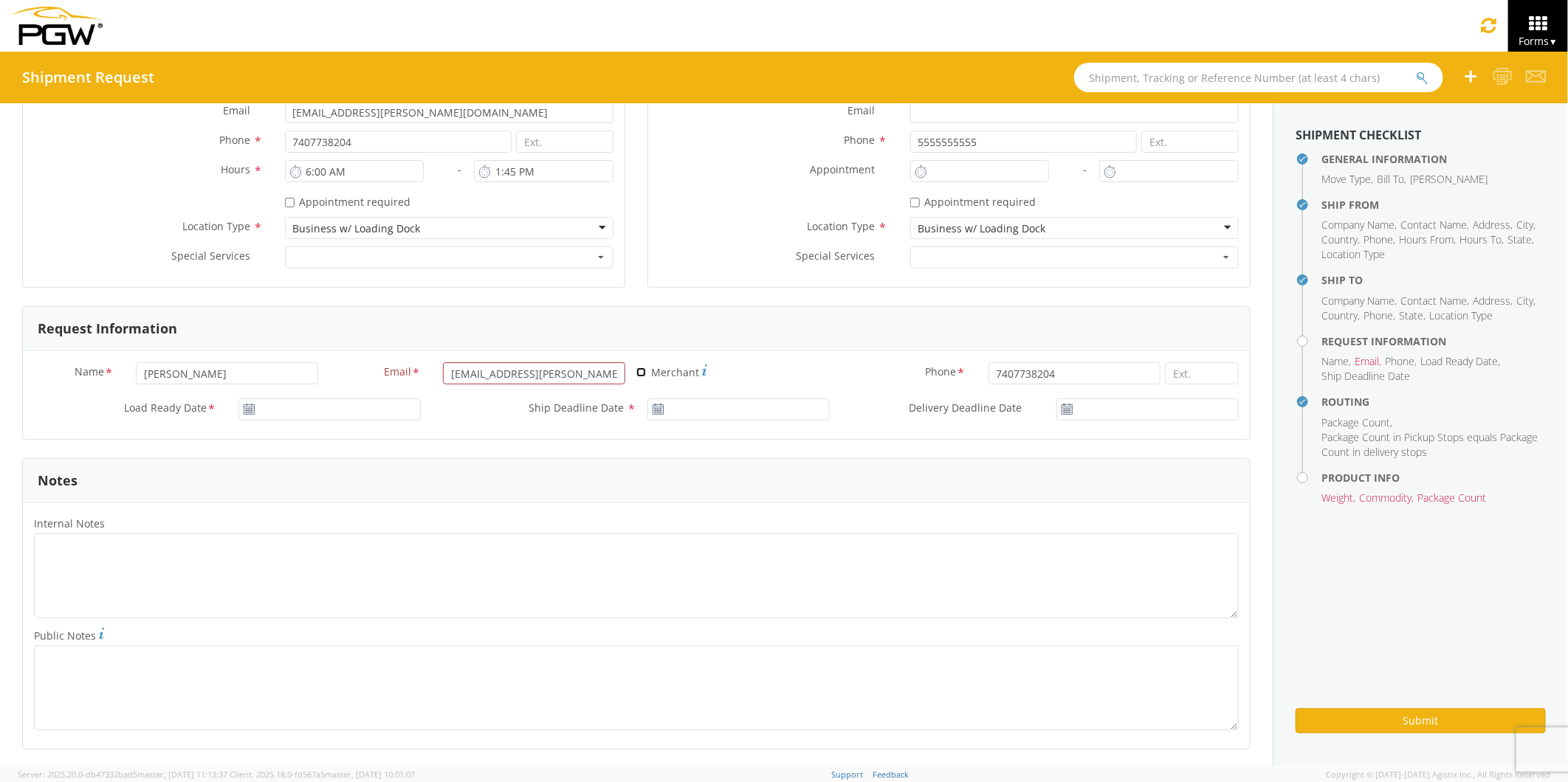
click at [636, 370] on input "* Merchant" at bounding box center [641, 372] width 10 height 10
checkbox input "true"
click at [282, 407] on input "[DATE]" at bounding box center [330, 409] width 182 height 22
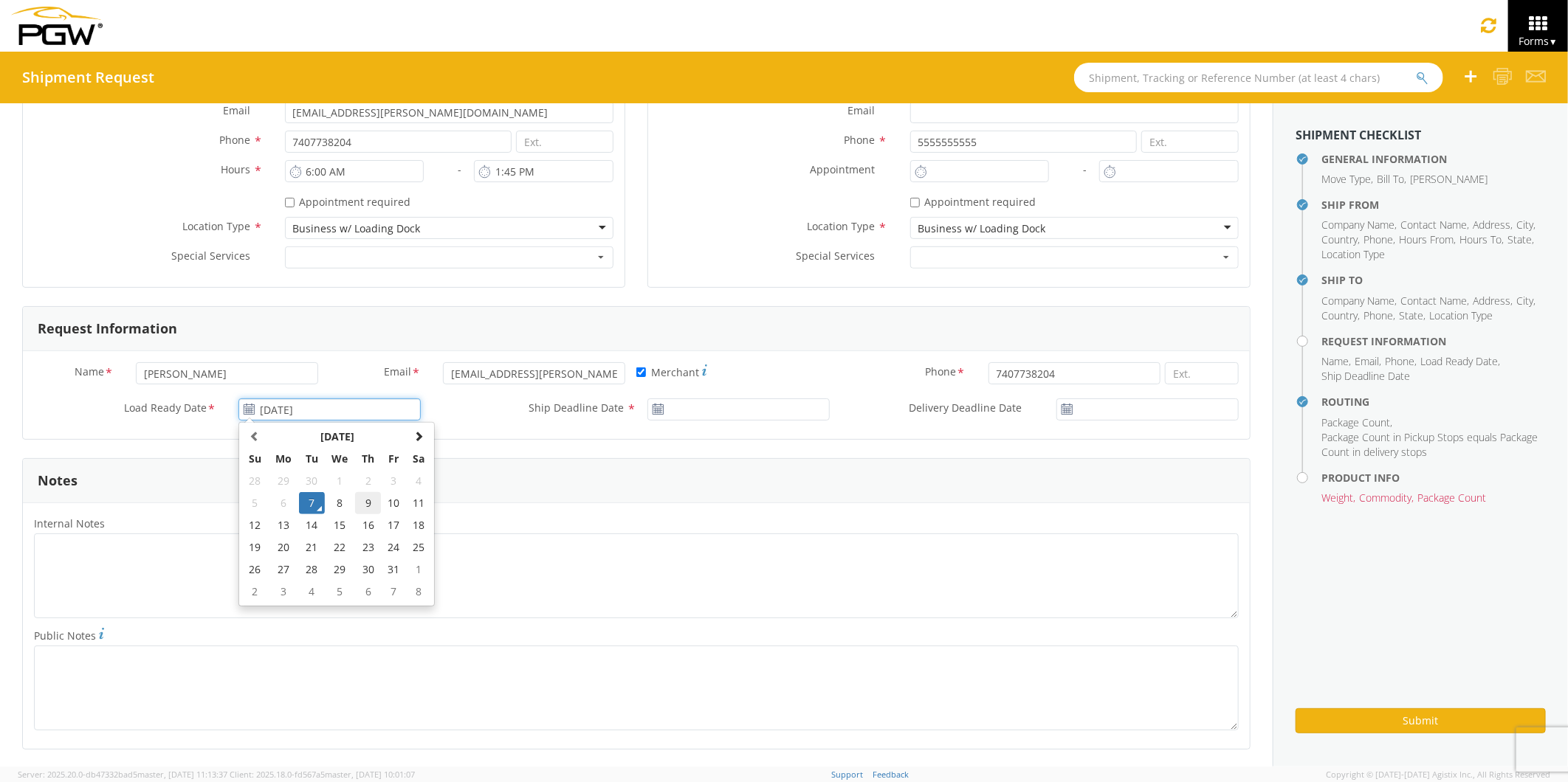
click at [365, 504] on td "9" at bounding box center [367, 503] width 25 height 22
type input "[DATE]"
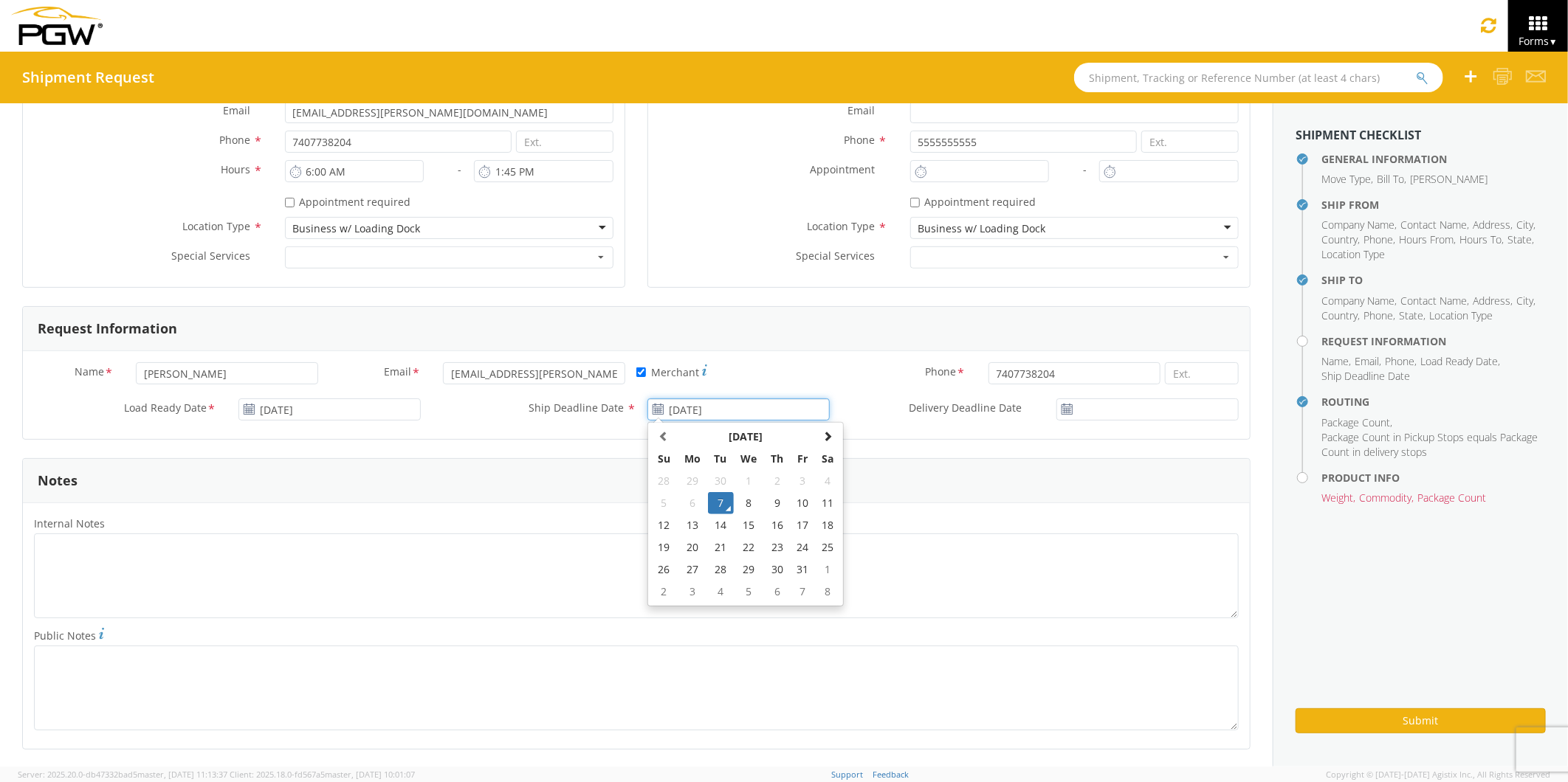
click at [697, 410] on input "[DATE]" at bounding box center [739, 409] width 182 height 22
click at [795, 503] on td "10" at bounding box center [802, 503] width 25 height 22
type input "[DATE]"
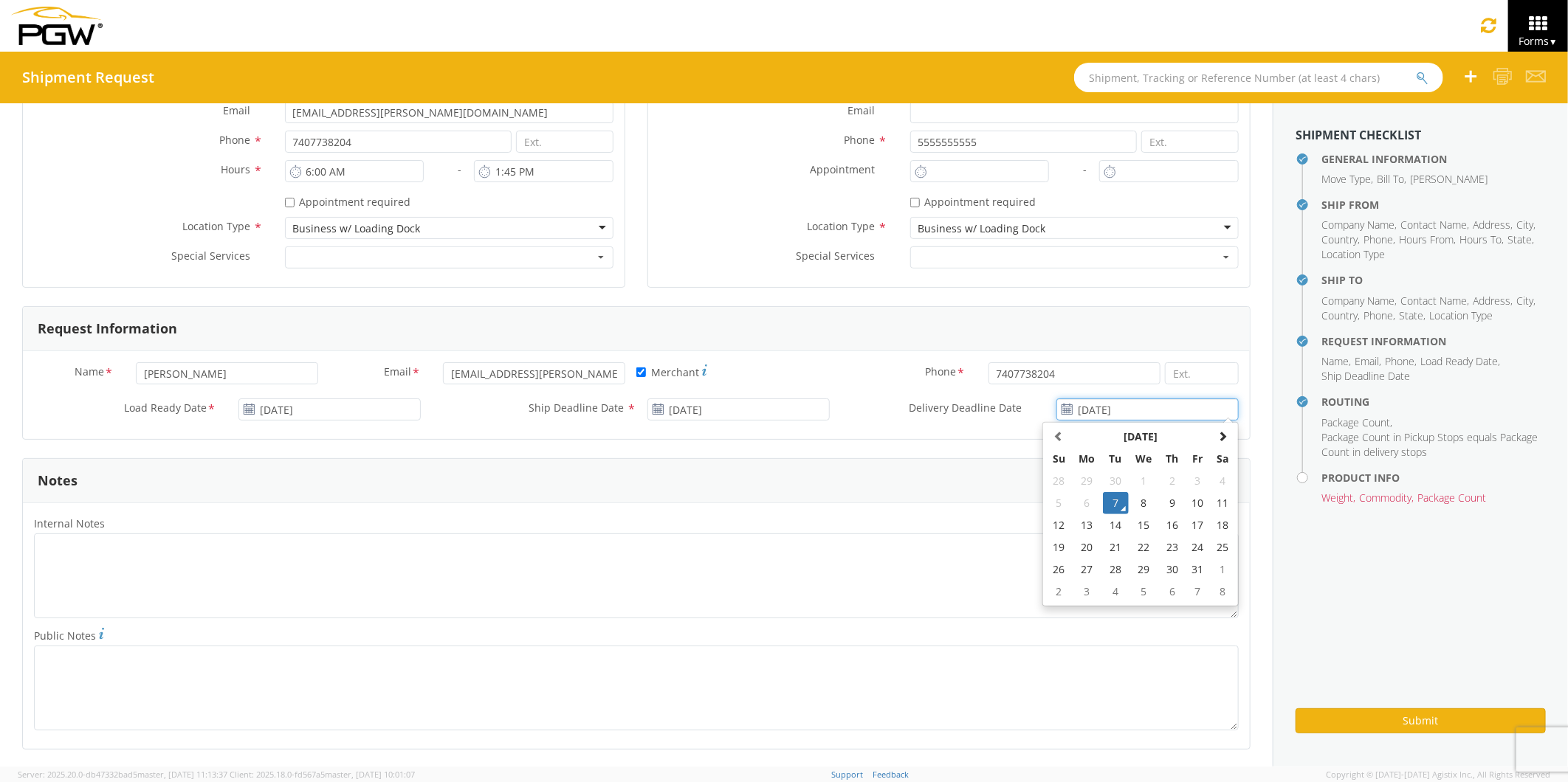
click at [1100, 410] on input "[DATE]" at bounding box center [1147, 409] width 182 height 22
click at [1184, 504] on td "10" at bounding box center [1197, 503] width 25 height 22
type input "[DATE]"
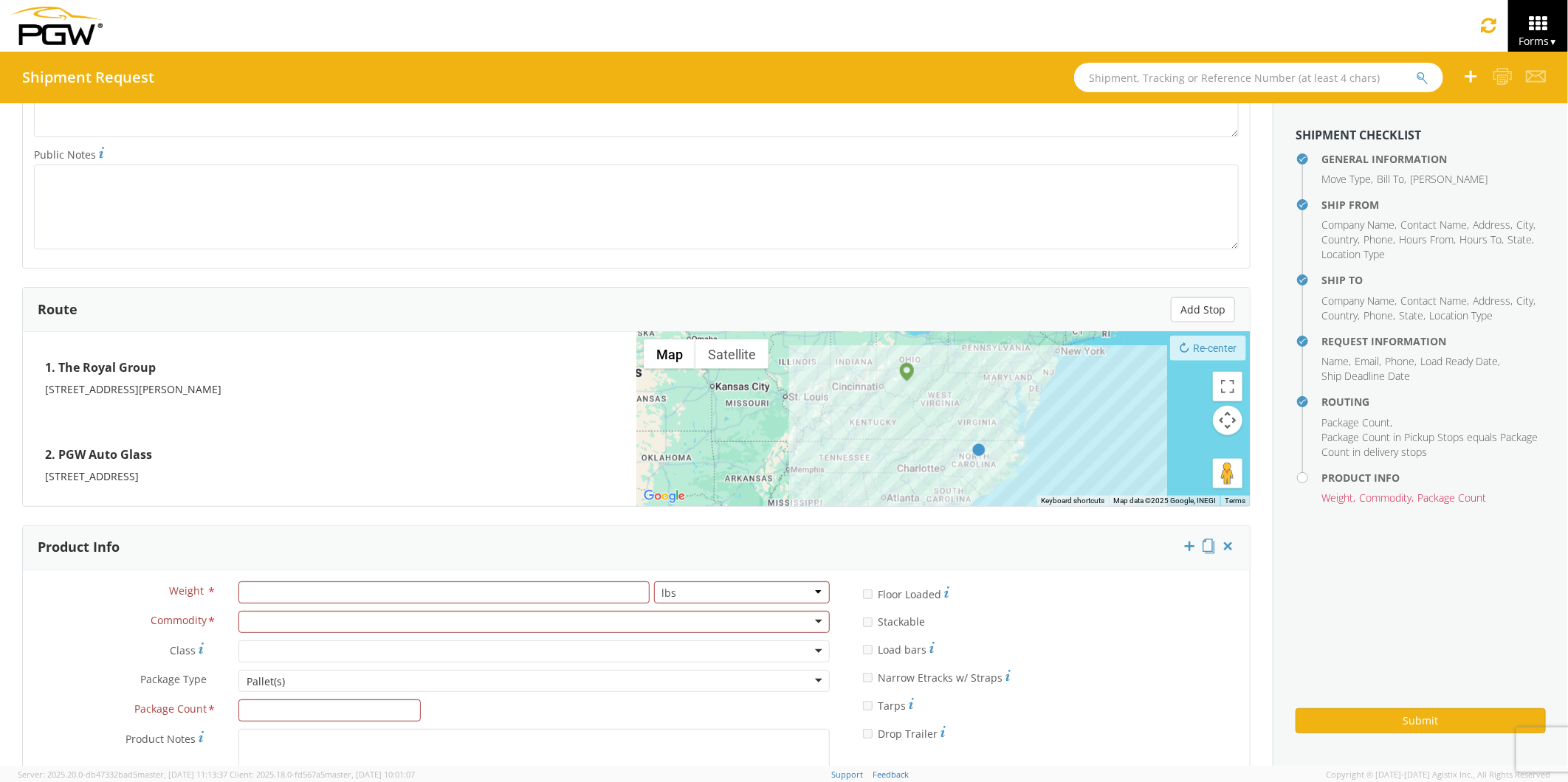
scroll to position [1072, 0]
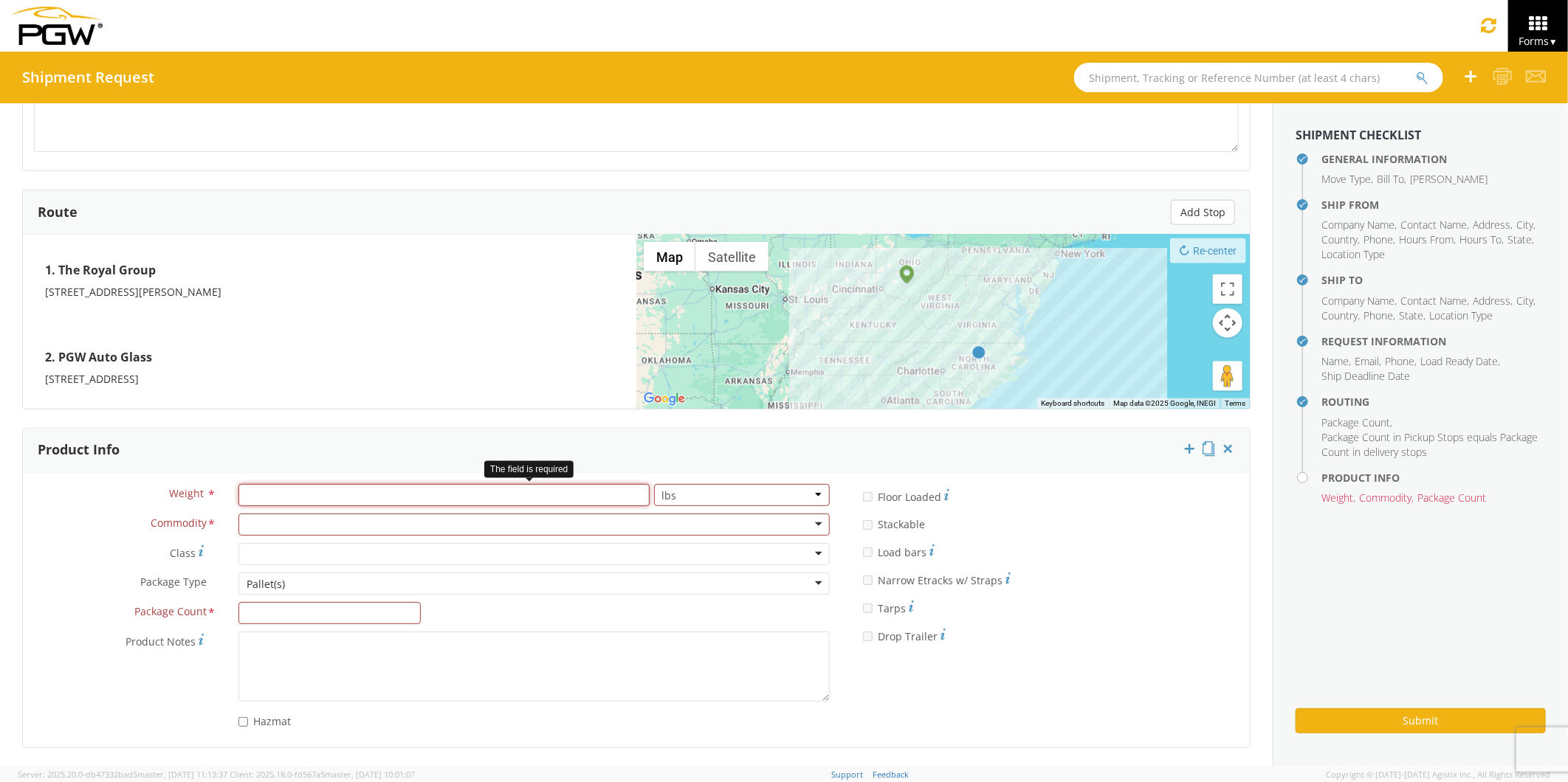
click at [263, 491] on input "number" at bounding box center [444, 494] width 411 height 22
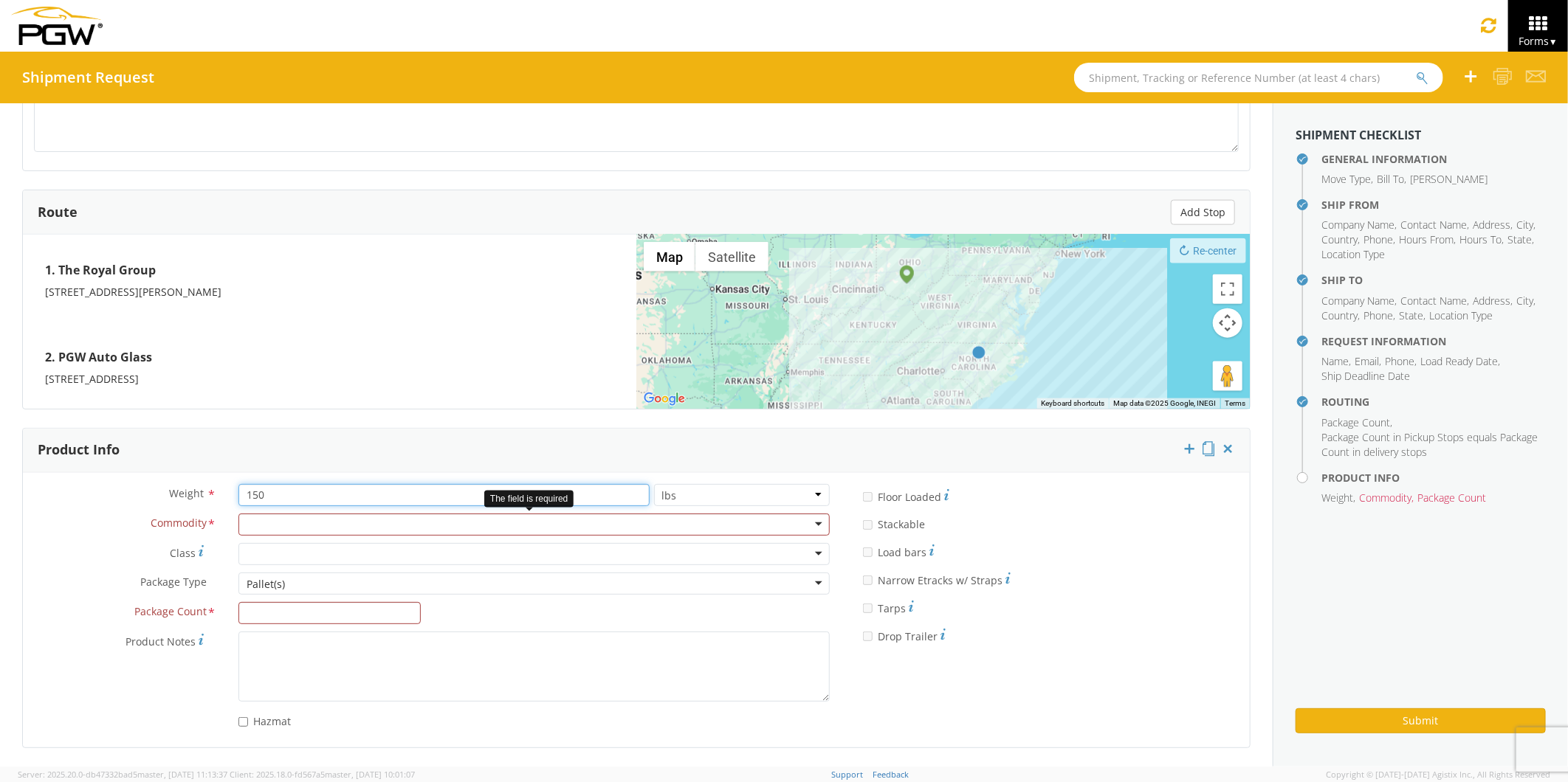
type input "150"
click at [258, 522] on div at bounding box center [533, 524] width 591 height 22
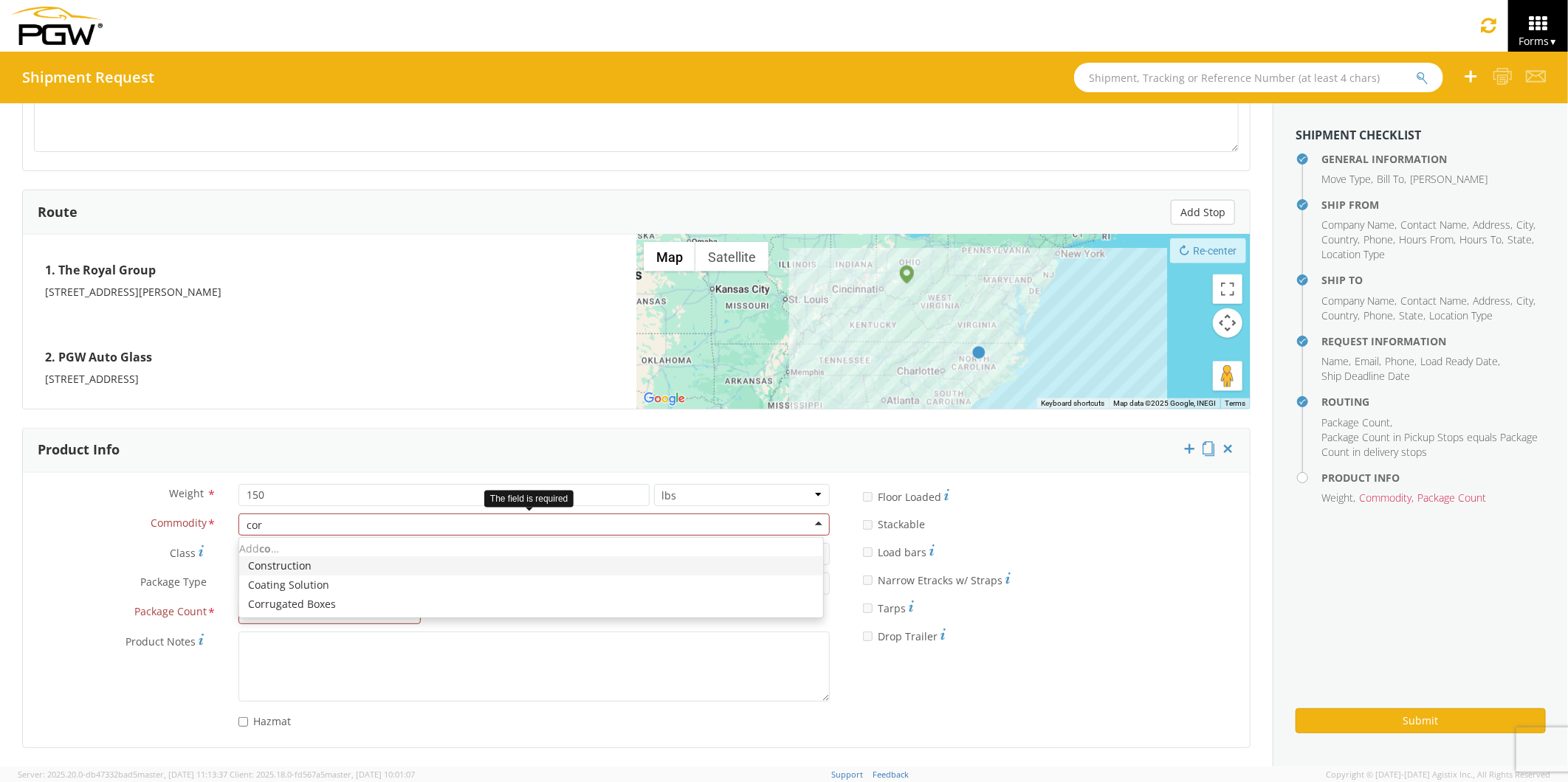
type input "corr"
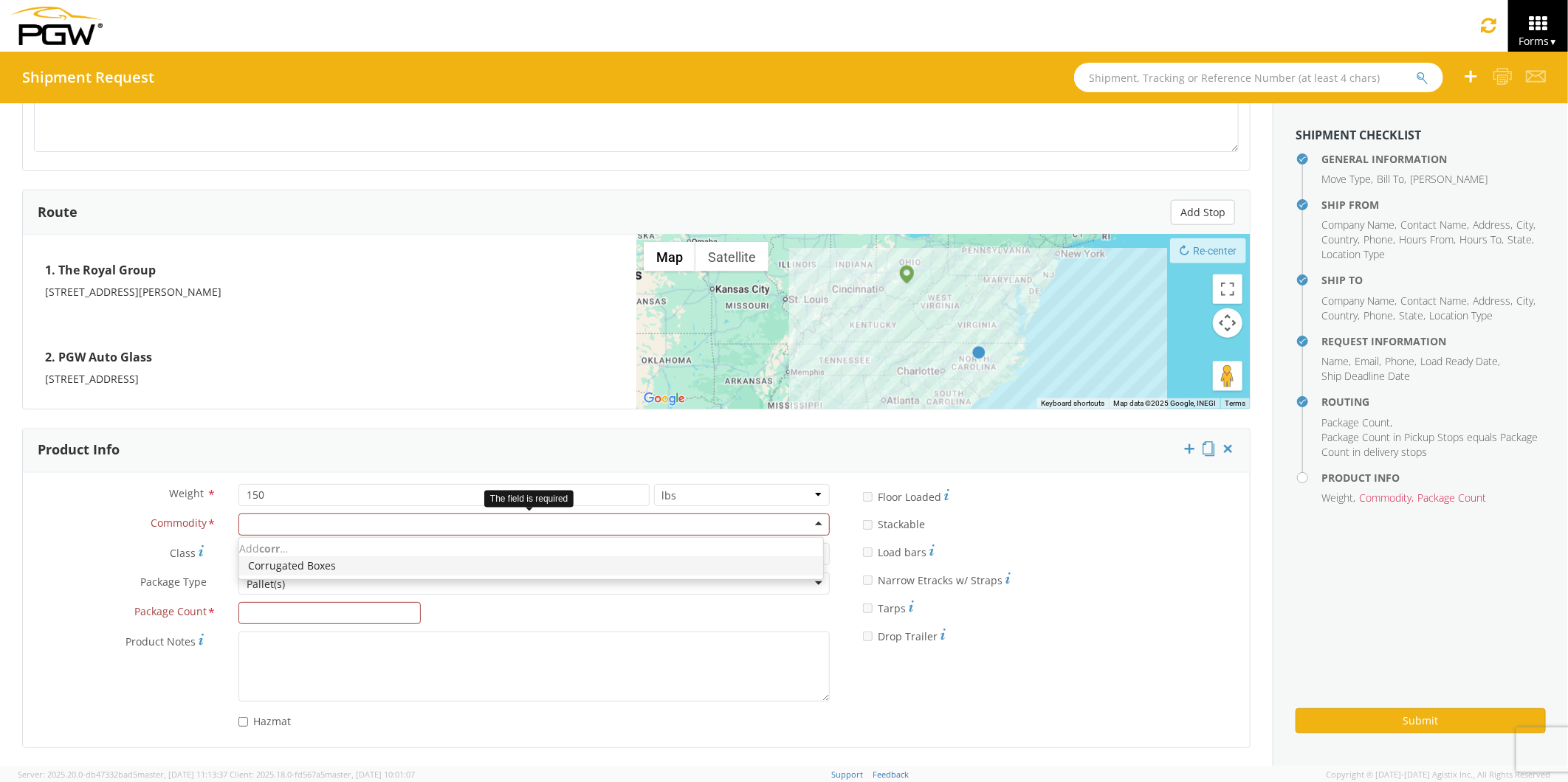
scroll to position [0, 0]
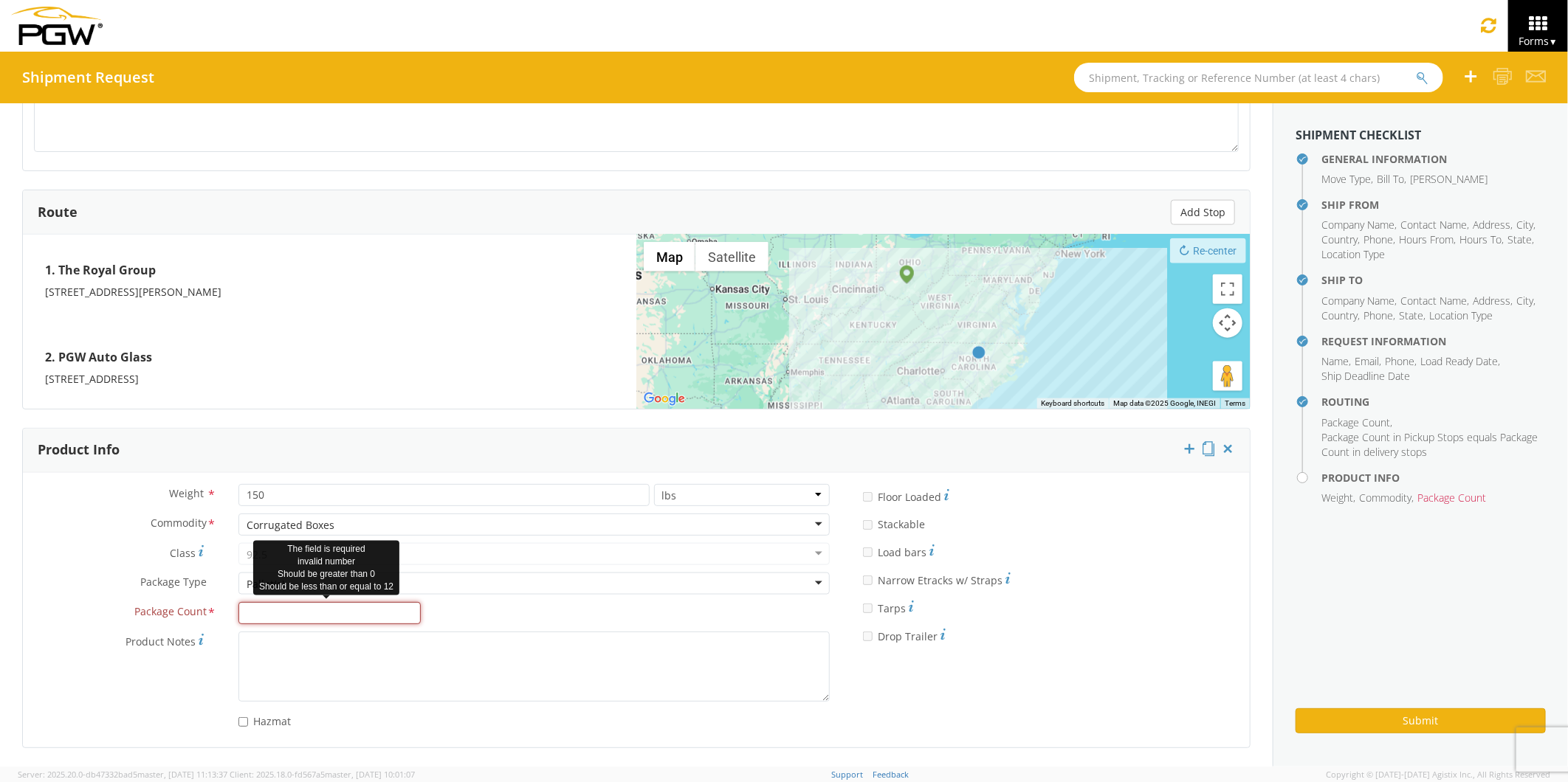
click at [257, 614] on input "Package Count *" at bounding box center [330, 613] width 182 height 22
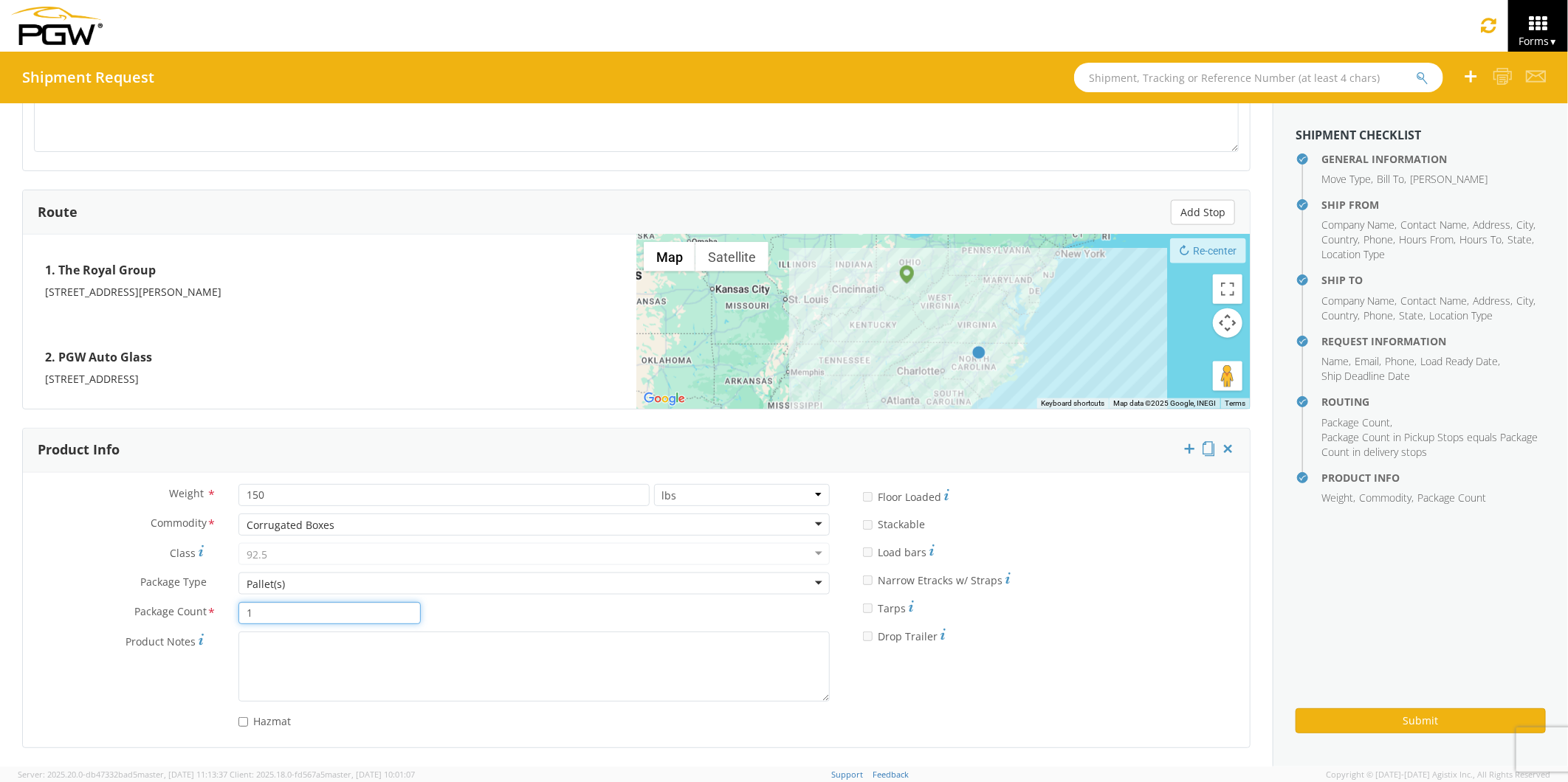
type input "1"
click at [622, 628] on div "Weight * 150 lbs kgs Commodity * Corrugated Boxes Corrugated Boxes Adhesives / …" at bounding box center [431, 610] width 818 height 252
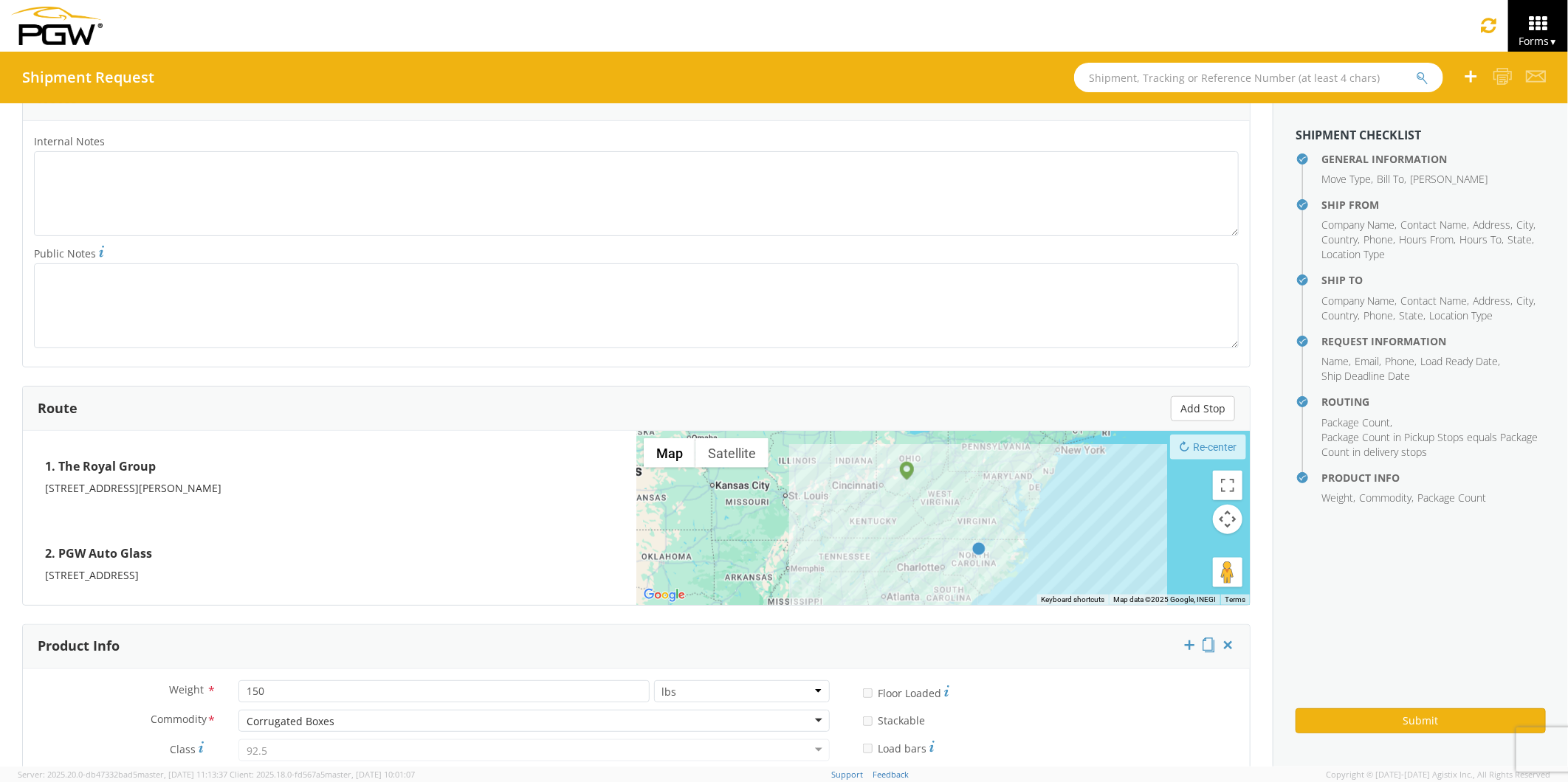
scroll to position [826, 0]
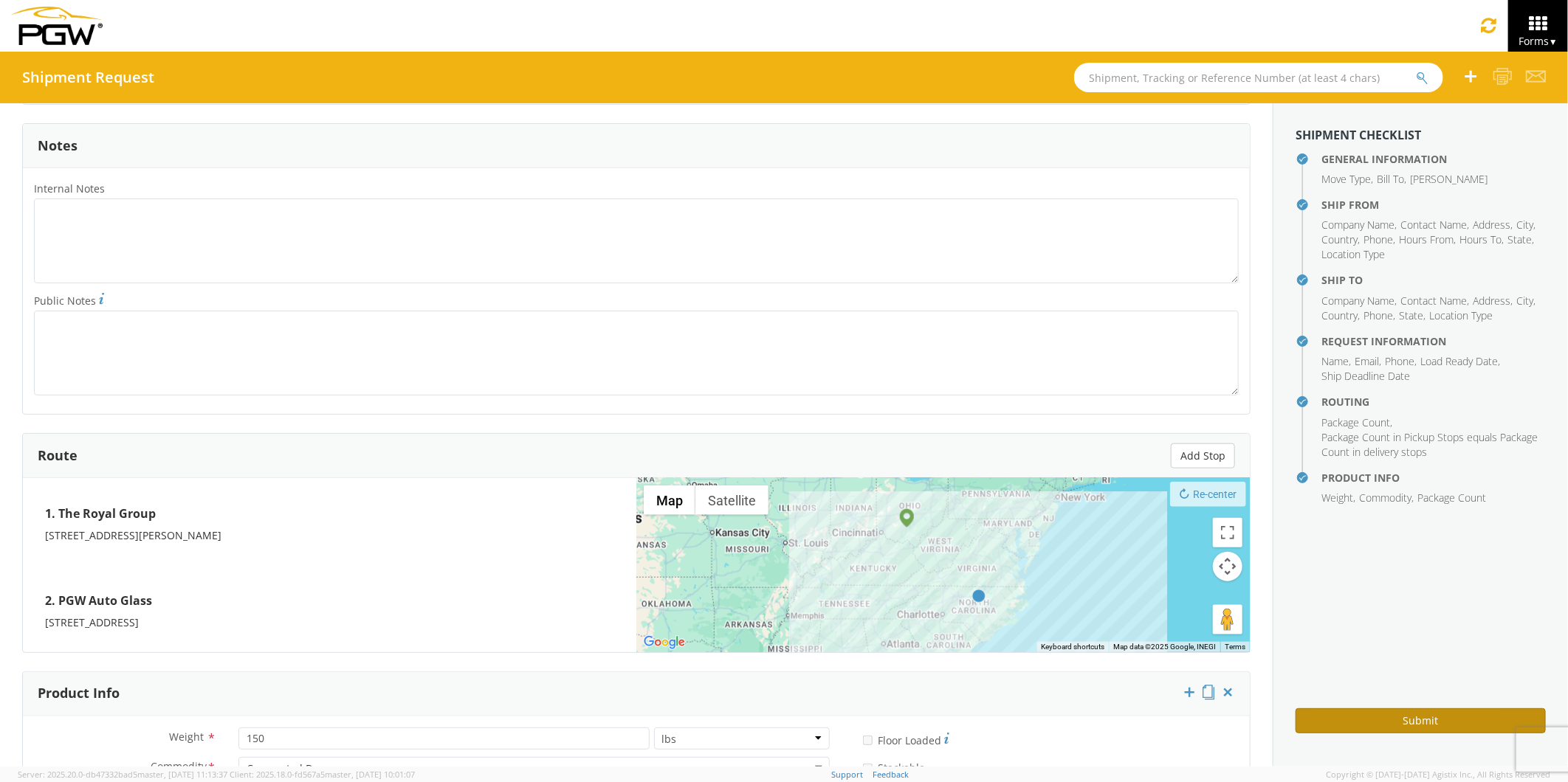
click at [1356, 720] on button "Submit" at bounding box center [1420, 720] width 250 height 25
